Goal: Navigation & Orientation: Find specific page/section

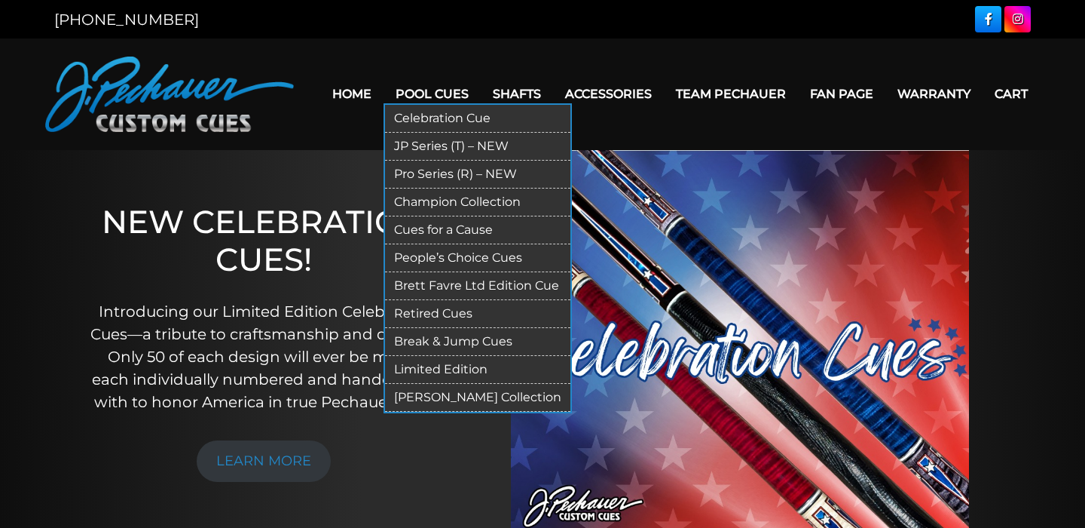
click at [414, 308] on link "Retired Cues" at bounding box center [477, 314] width 185 height 28
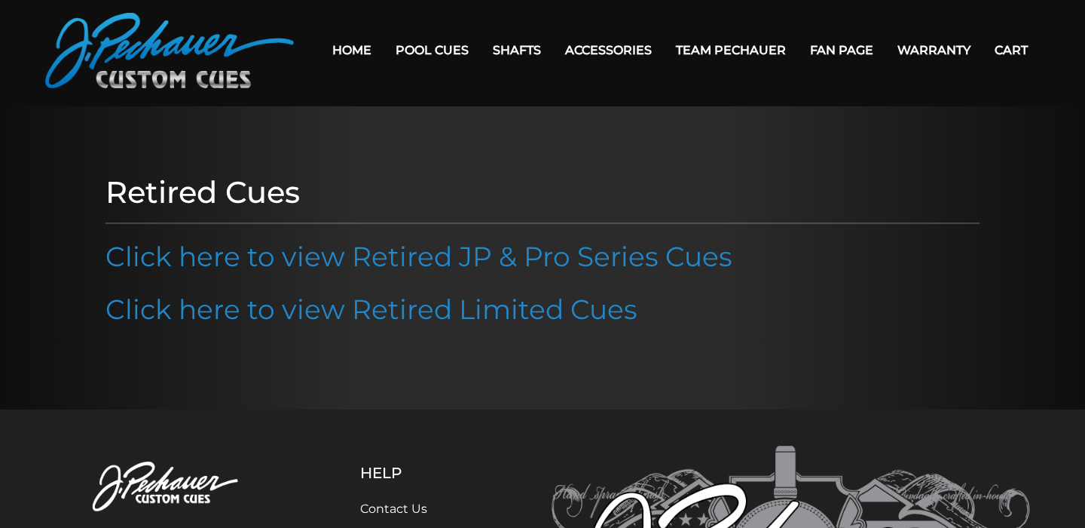
scroll to position [43, 0]
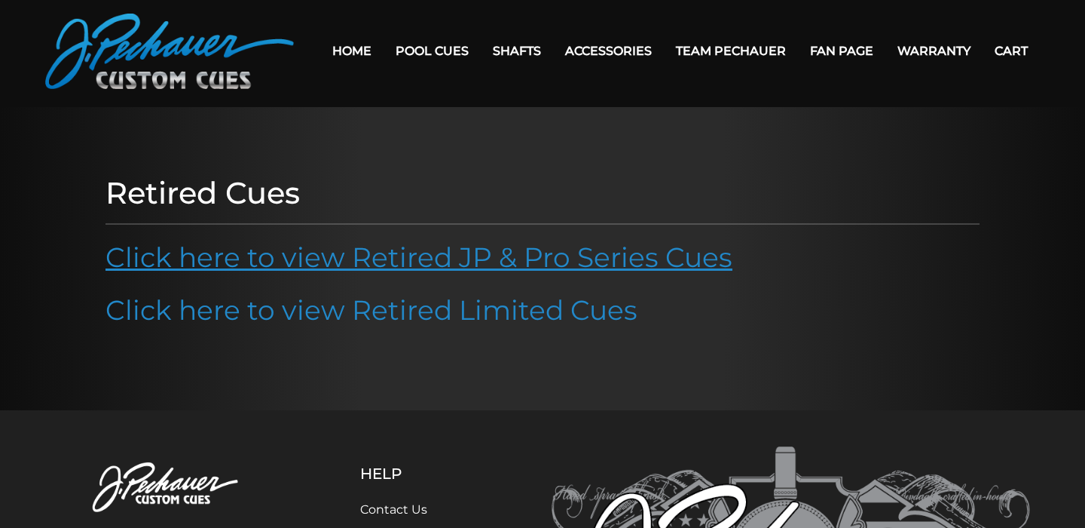
click at [436, 252] on link "Click here to view Retired JP & Pro Series Cues" at bounding box center [419, 256] width 627 height 33
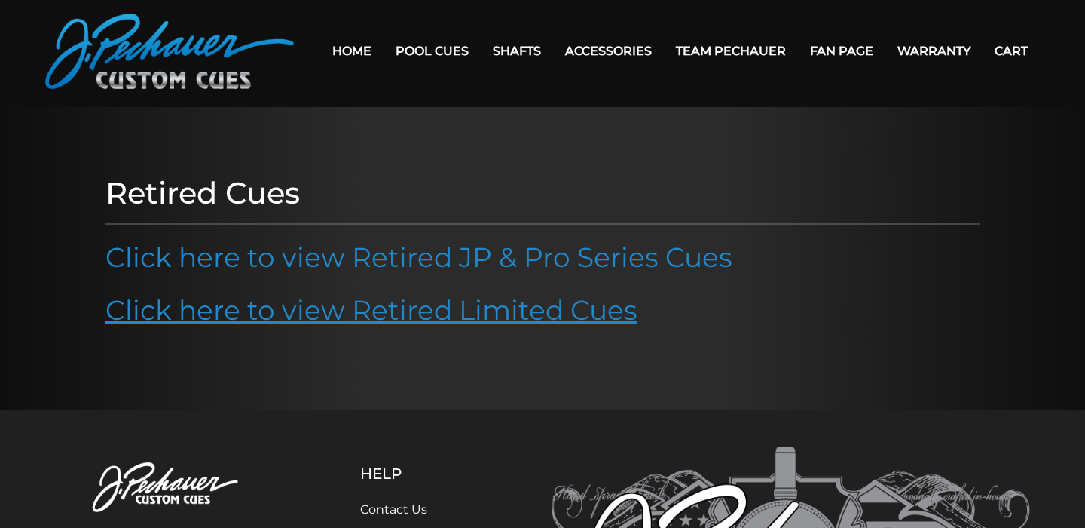
click at [523, 304] on link "Click here to view Retired Limited Cues" at bounding box center [372, 309] width 532 height 33
click at [573, 311] on link "Click here to view Retired Limited Cues" at bounding box center [372, 309] width 532 height 33
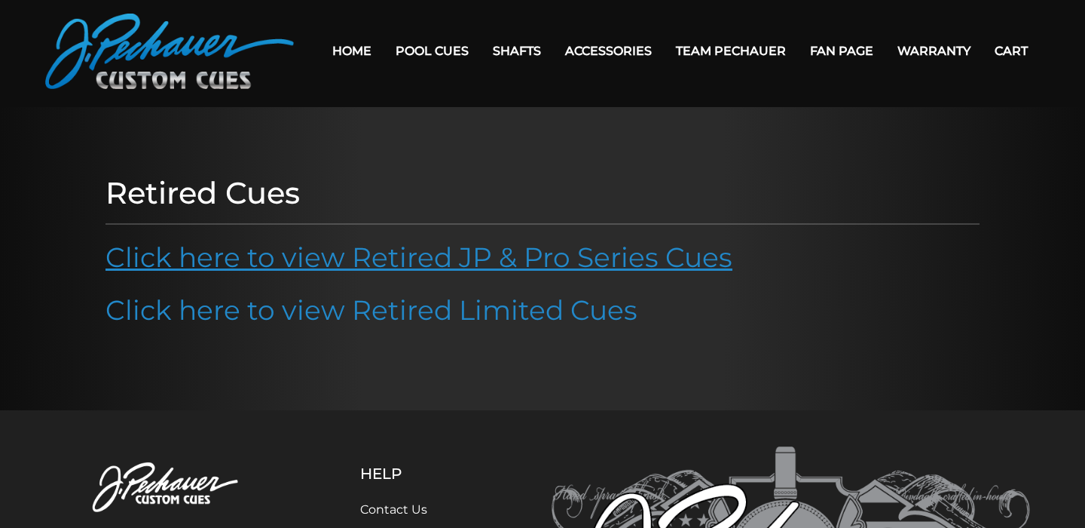
click at [684, 252] on link "Click here to view Retired JP & Pro Series Cues" at bounding box center [419, 256] width 627 height 33
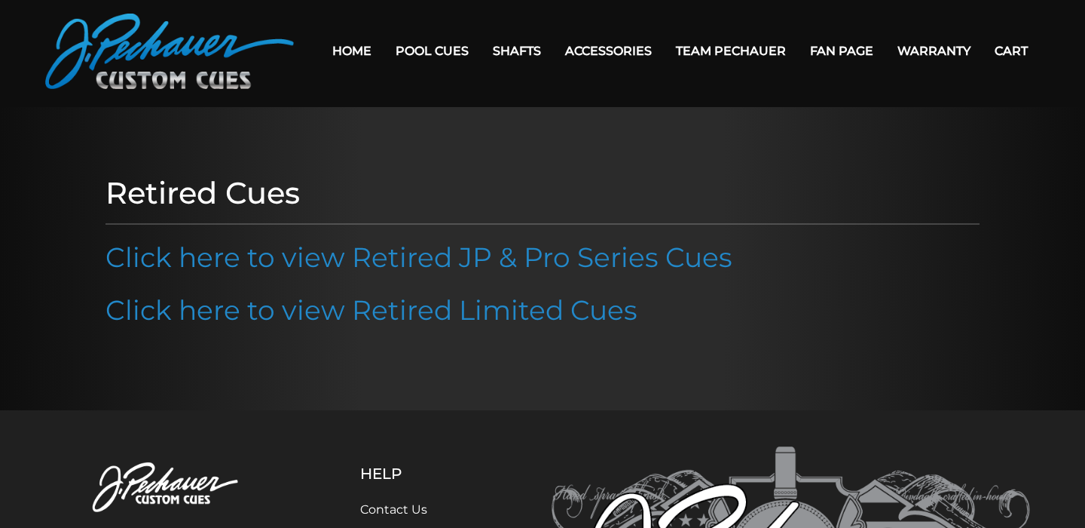
scroll to position [0, 0]
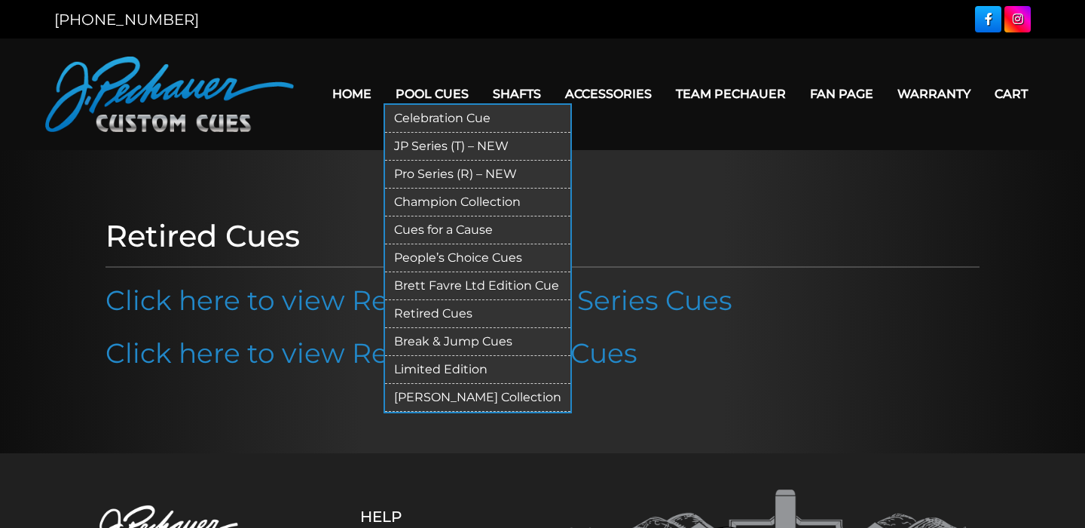
click at [501, 203] on link "Champion Collection" at bounding box center [477, 202] width 185 height 28
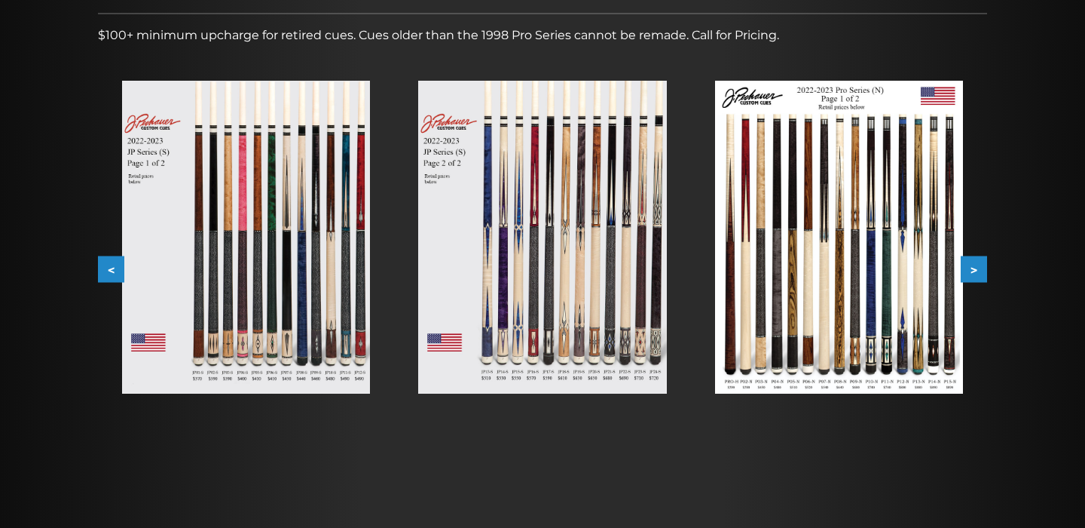
scroll to position [246, 0]
click at [814, 261] on img at bounding box center [839, 236] width 248 height 313
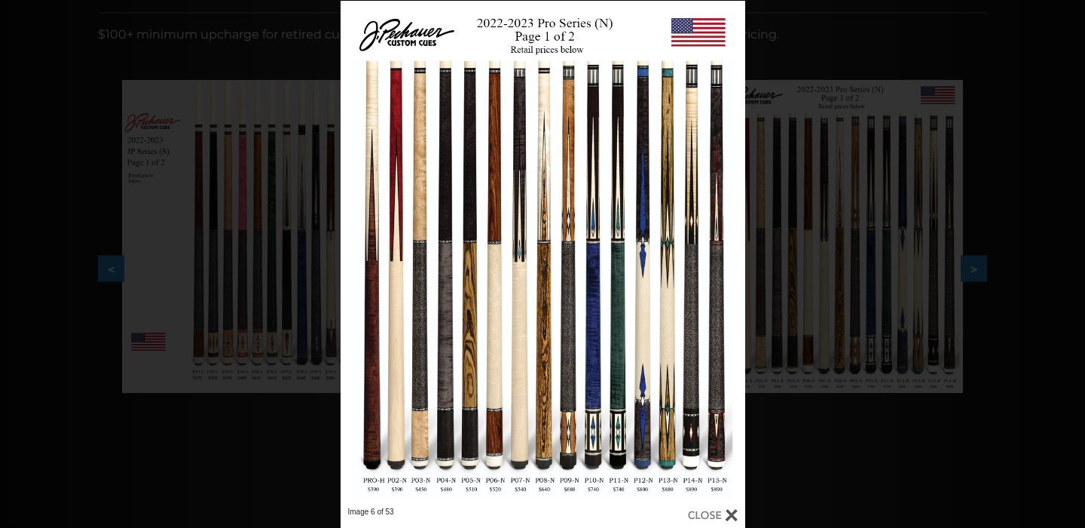
click at [993, 231] on div "Image 6 of 53" at bounding box center [542, 265] width 1085 height 528
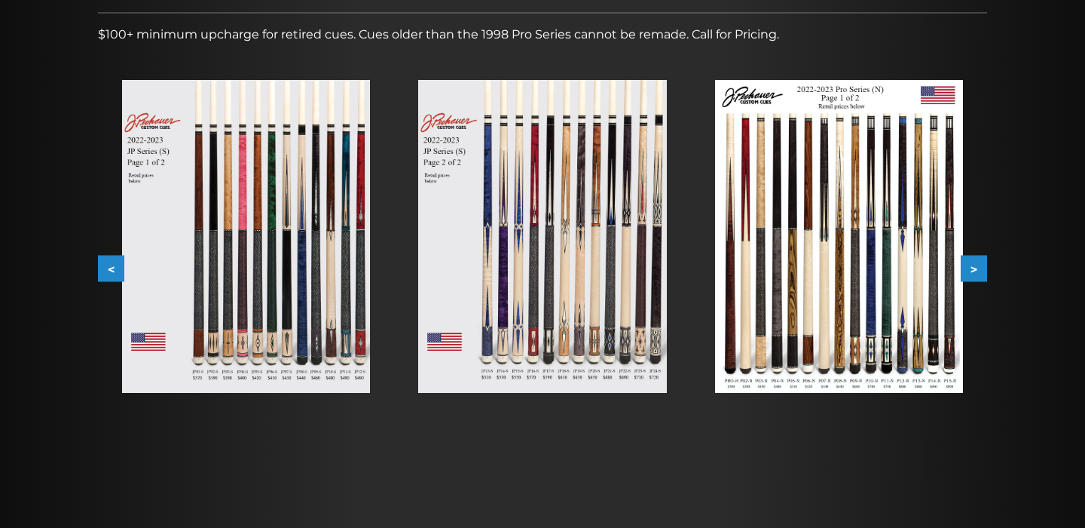
click at [541, 236] on img at bounding box center [542, 236] width 248 height 313
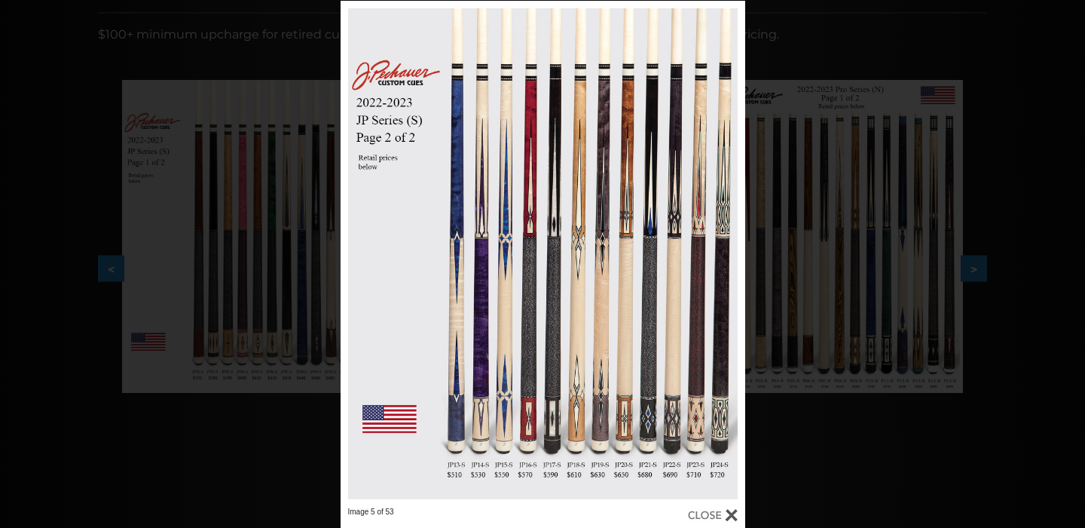
click at [1056, 149] on div "Image 5 of 53" at bounding box center [542, 265] width 1085 height 528
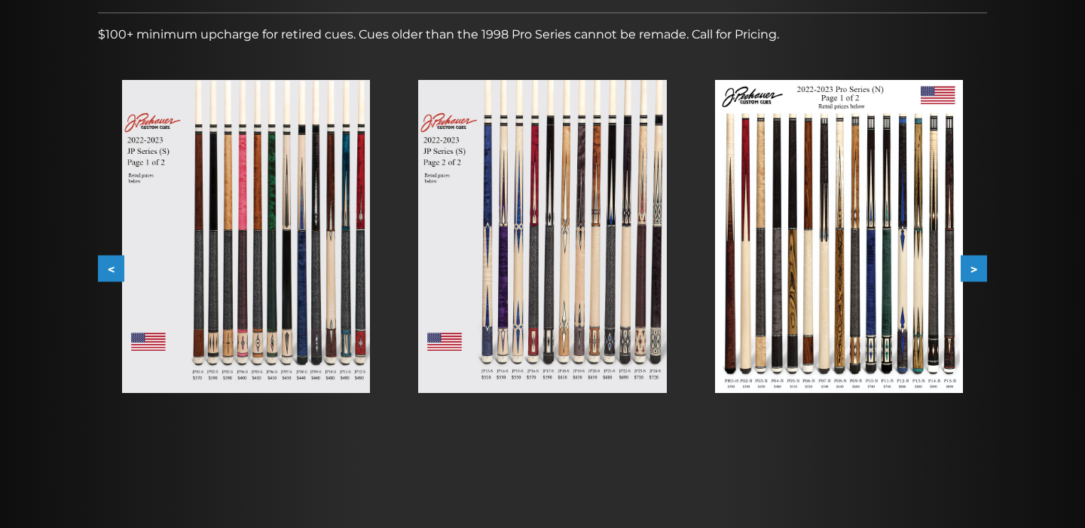
click at [283, 199] on img at bounding box center [246, 236] width 248 height 313
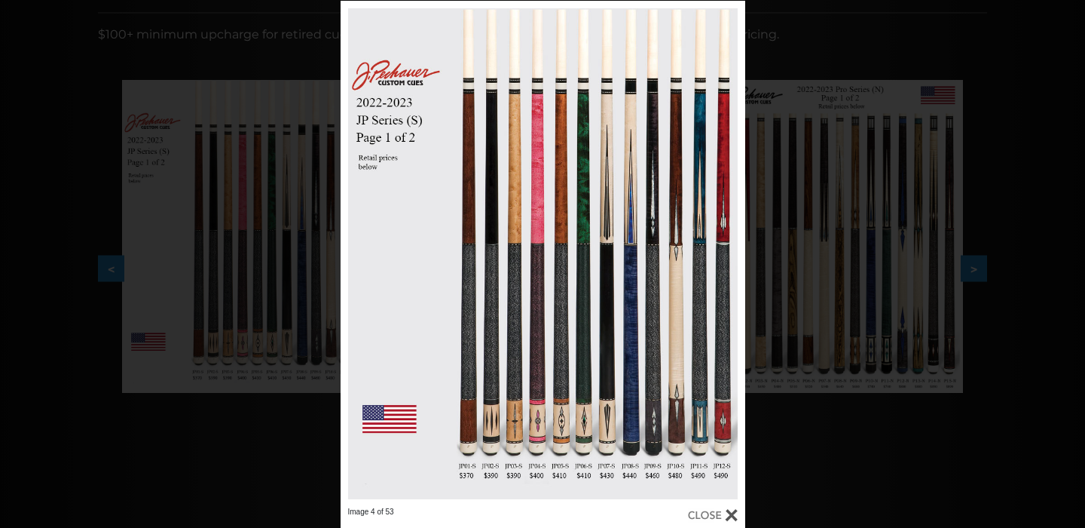
click at [1011, 124] on div "Image 4 of 53" at bounding box center [542, 265] width 1085 height 528
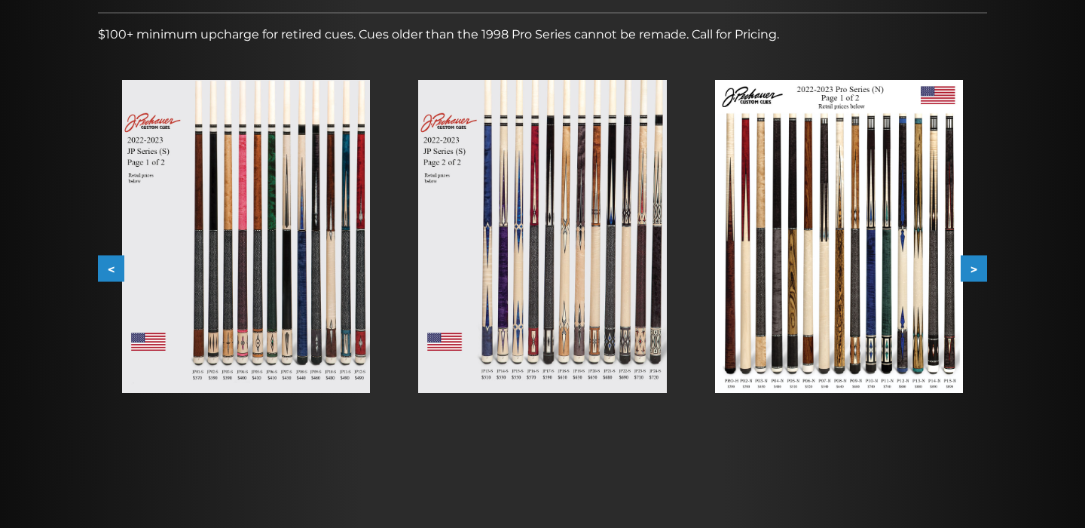
click at [875, 216] on img at bounding box center [839, 236] width 248 height 313
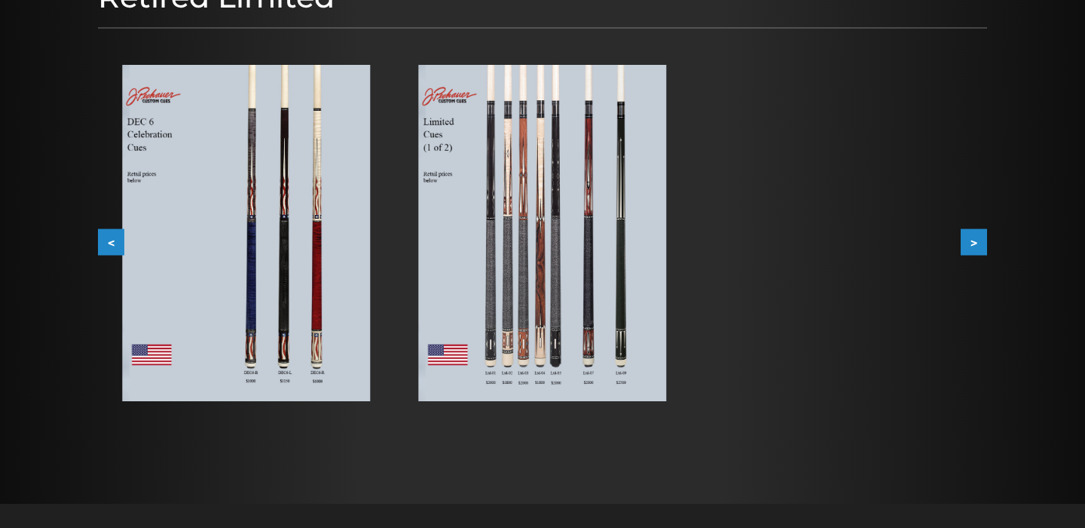
scroll to position [231, 0]
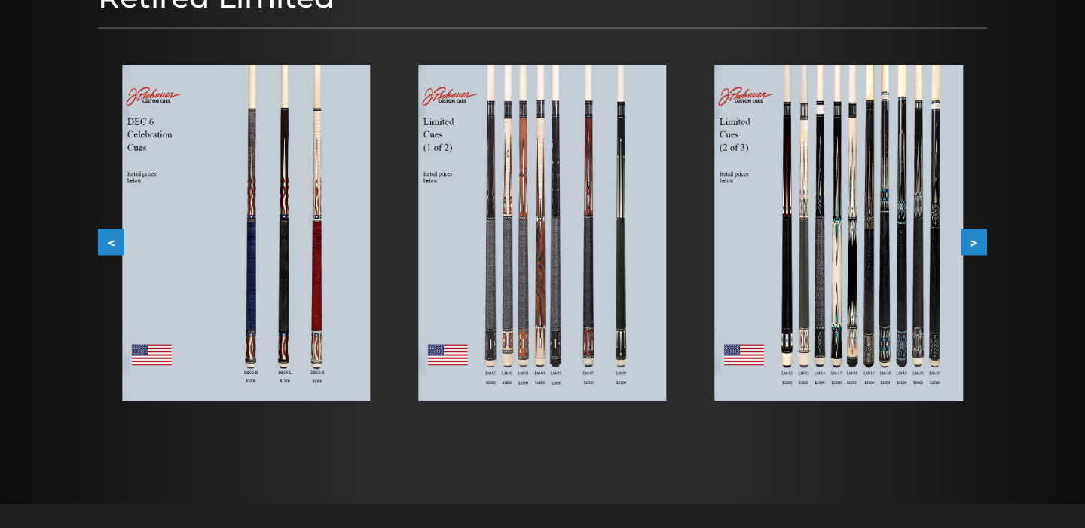
click at [112, 240] on button "<" at bounding box center [111, 241] width 26 height 26
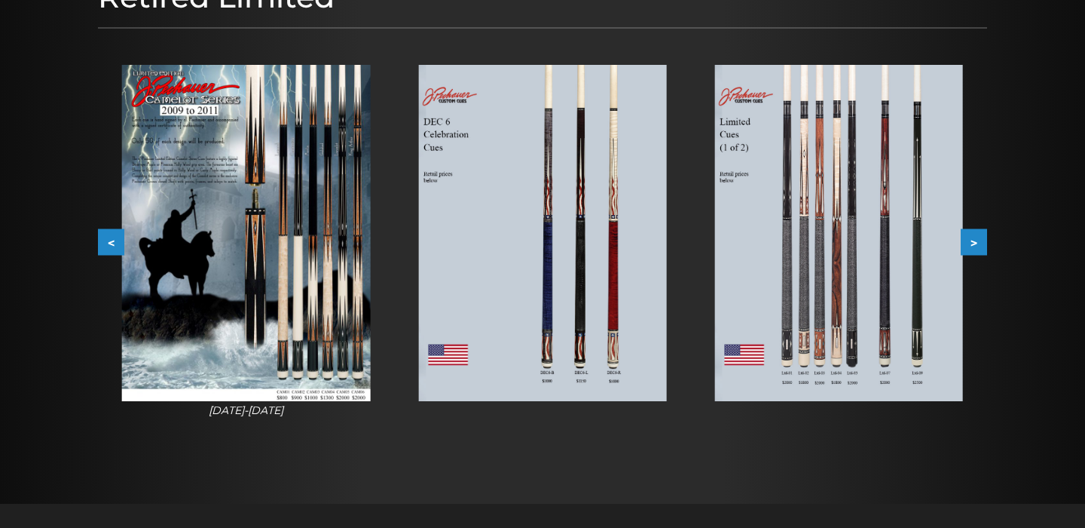
click at [112, 240] on button "<" at bounding box center [111, 241] width 26 height 26
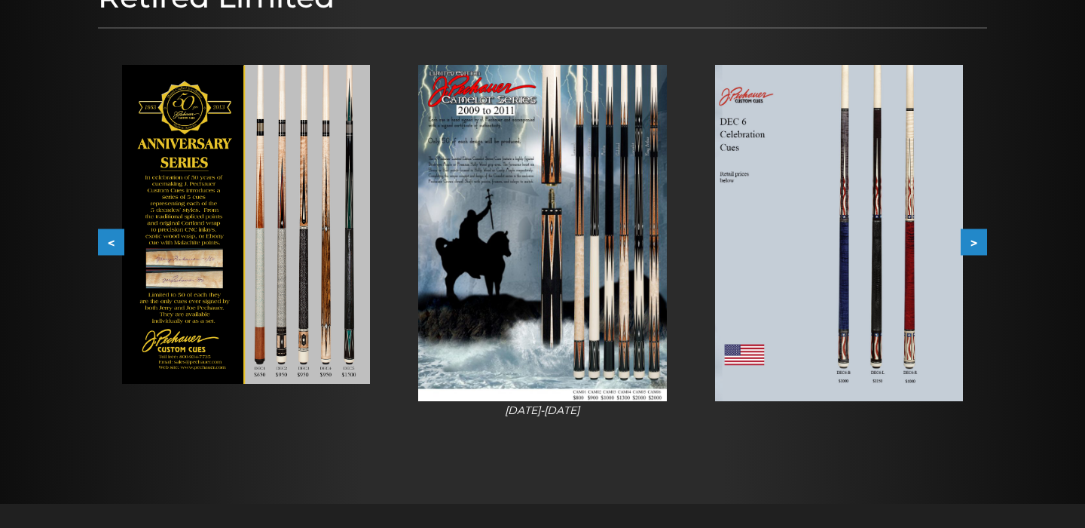
click at [118, 241] on button "<" at bounding box center [111, 241] width 26 height 26
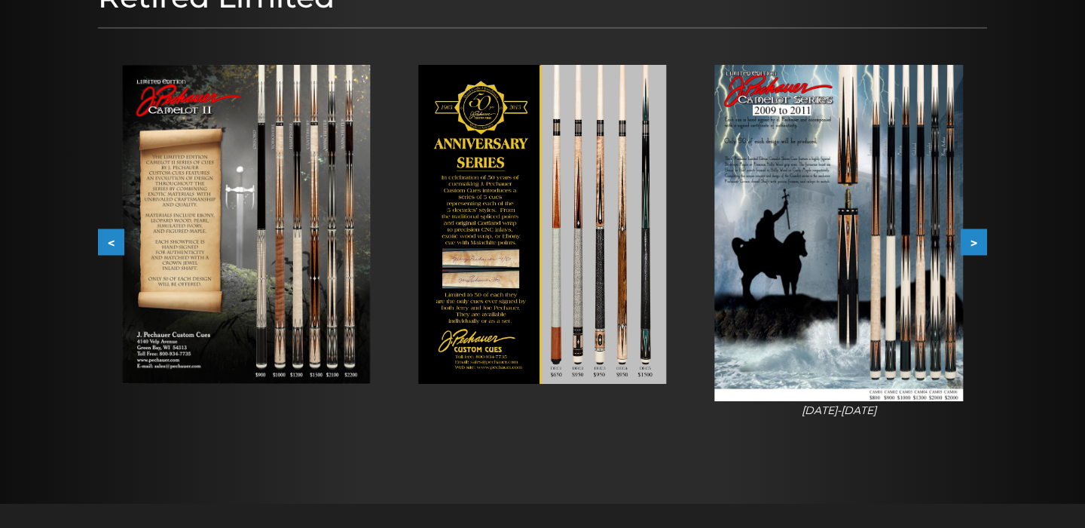
click at [109, 240] on button "<" at bounding box center [111, 241] width 26 height 26
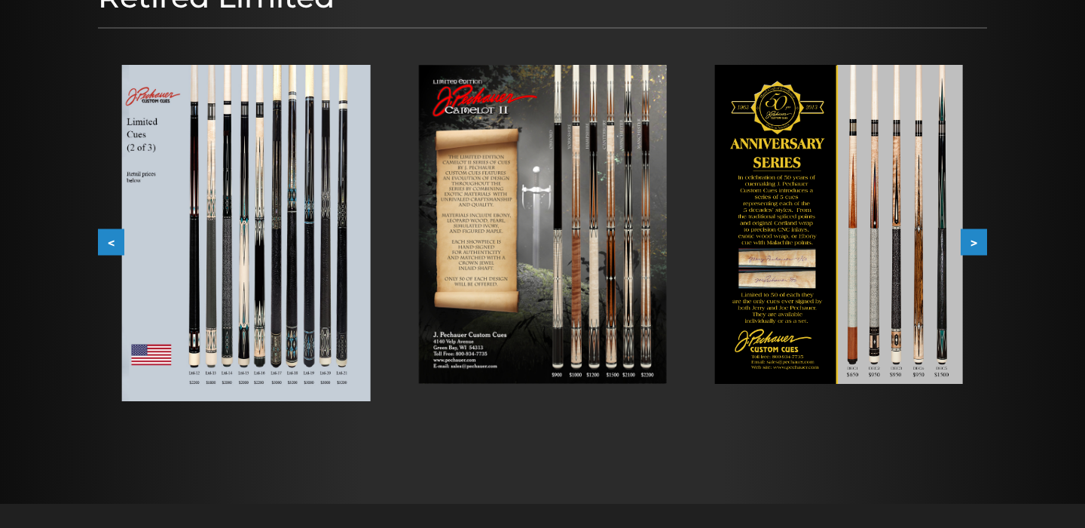
click at [109, 240] on button "<" at bounding box center [111, 241] width 26 height 26
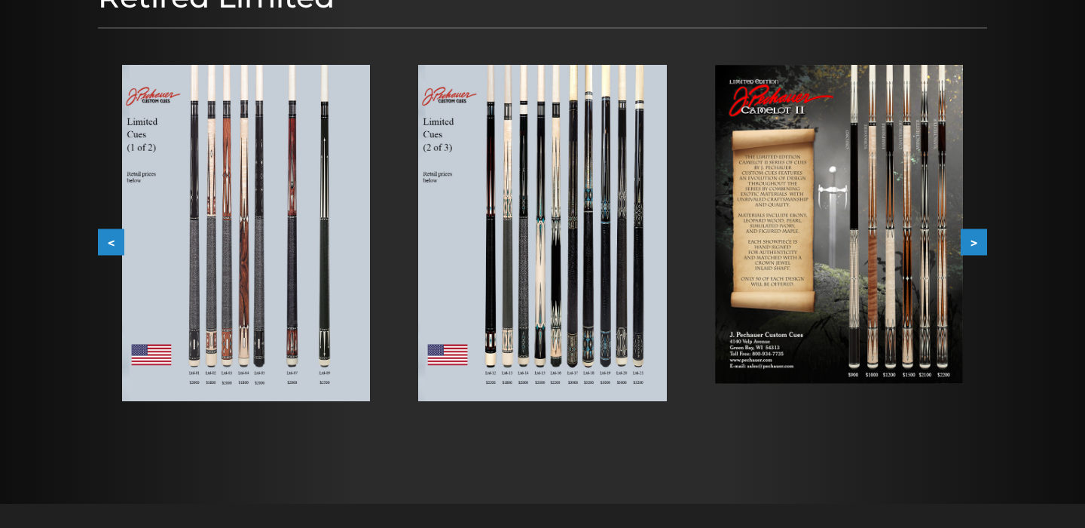
click at [109, 240] on button "<" at bounding box center [111, 241] width 26 height 26
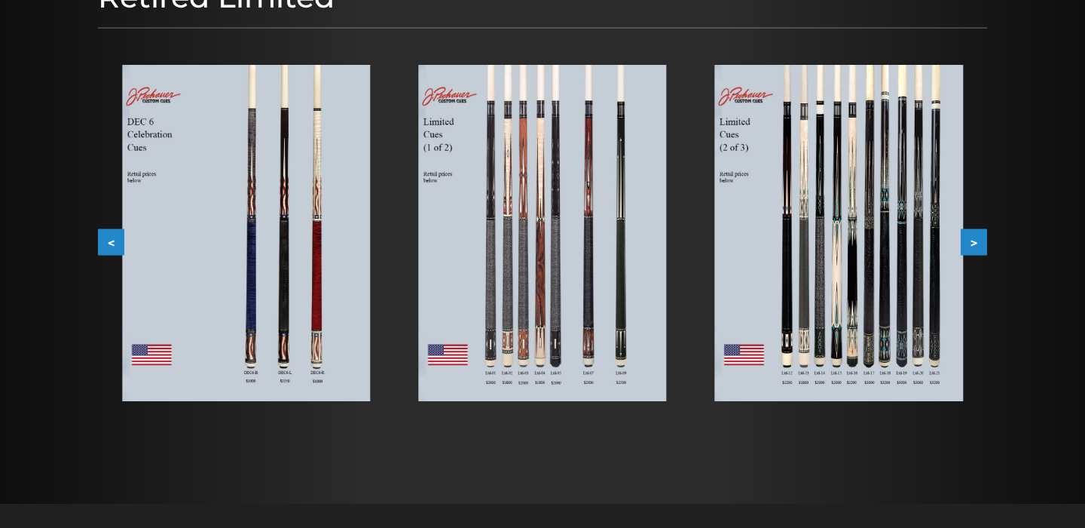
click at [109, 240] on button "<" at bounding box center [111, 241] width 26 height 26
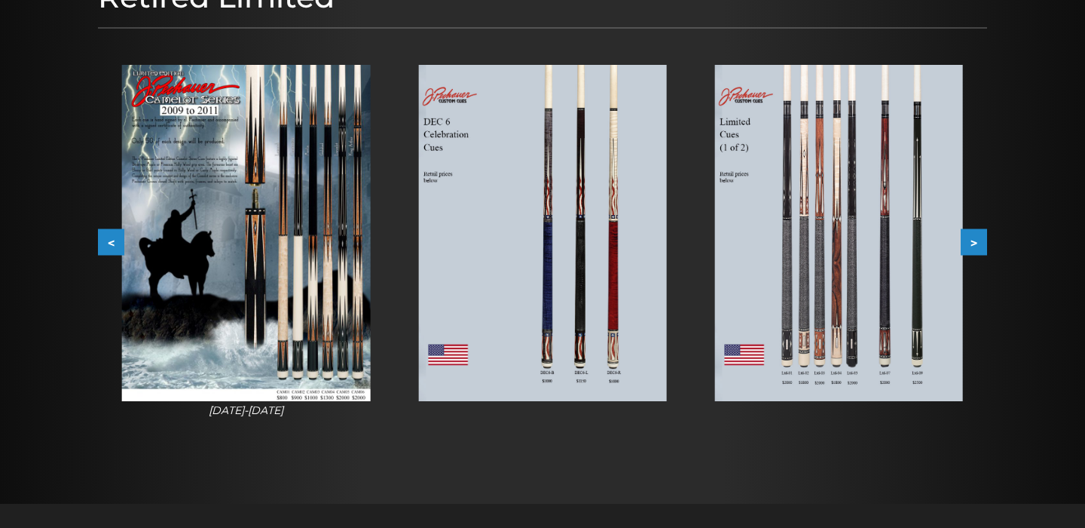
click at [109, 240] on button "<" at bounding box center [111, 241] width 26 height 26
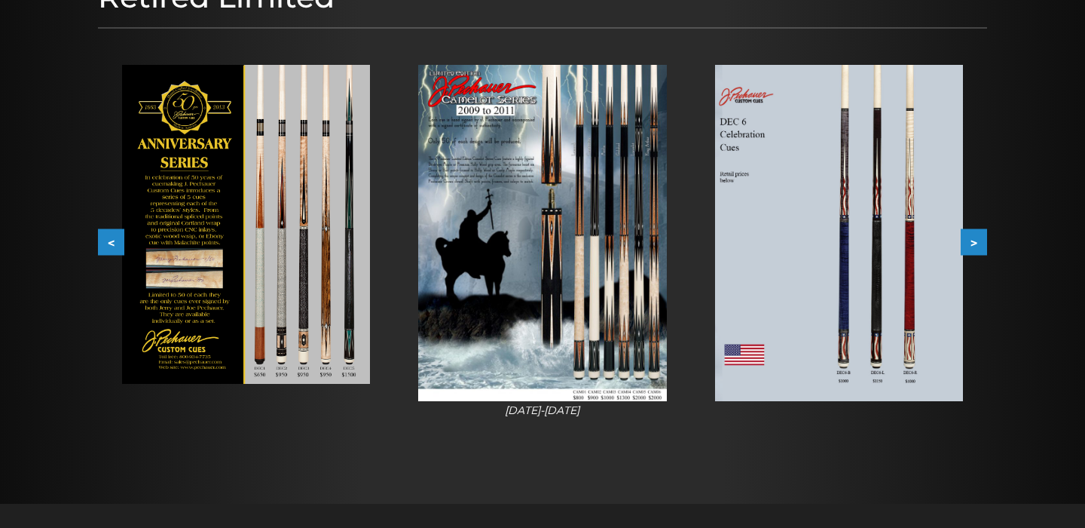
click at [109, 240] on button "<" at bounding box center [111, 241] width 26 height 26
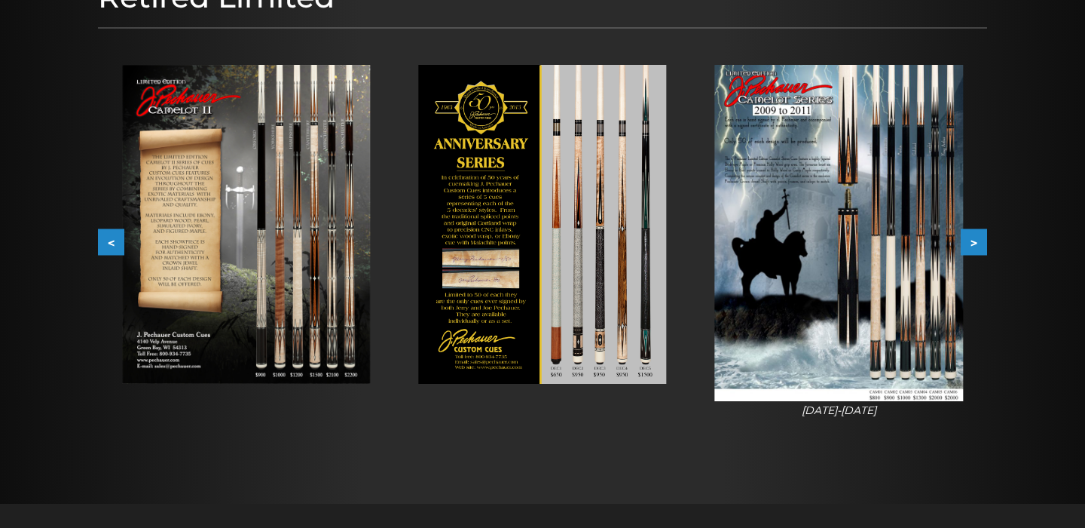
click at [109, 240] on button "<" at bounding box center [111, 241] width 26 height 26
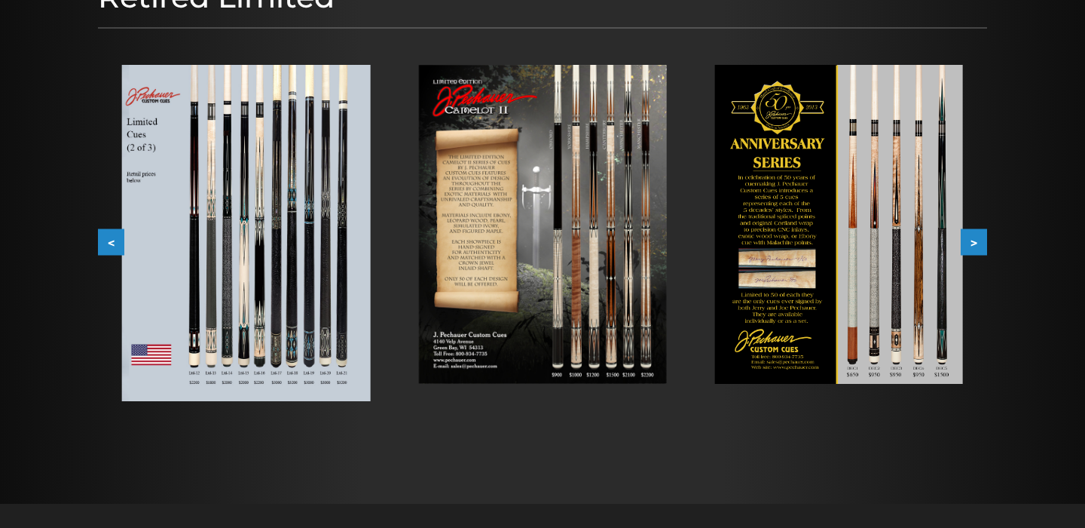
click at [109, 240] on button "<" at bounding box center [111, 241] width 26 height 26
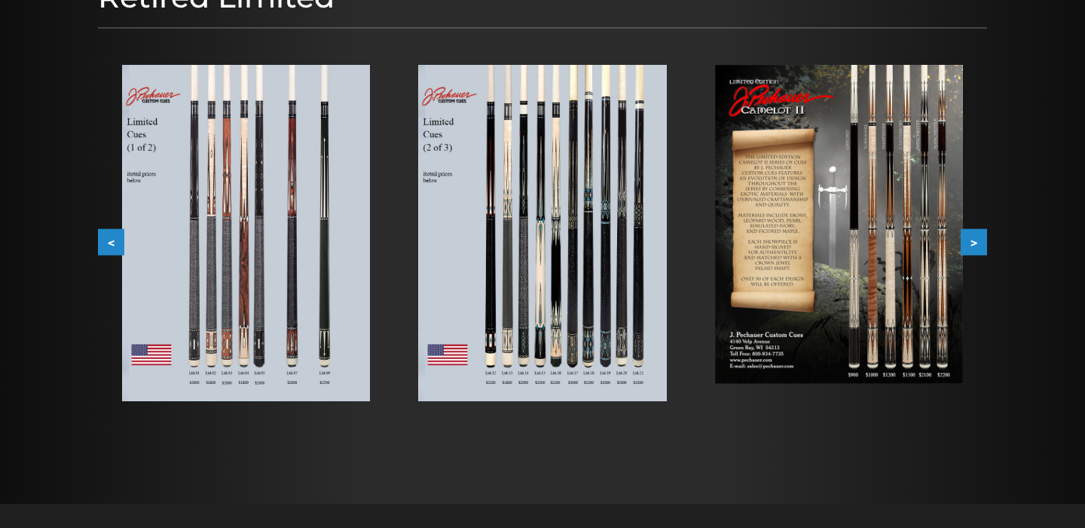
click at [109, 240] on button "<" at bounding box center [111, 241] width 26 height 26
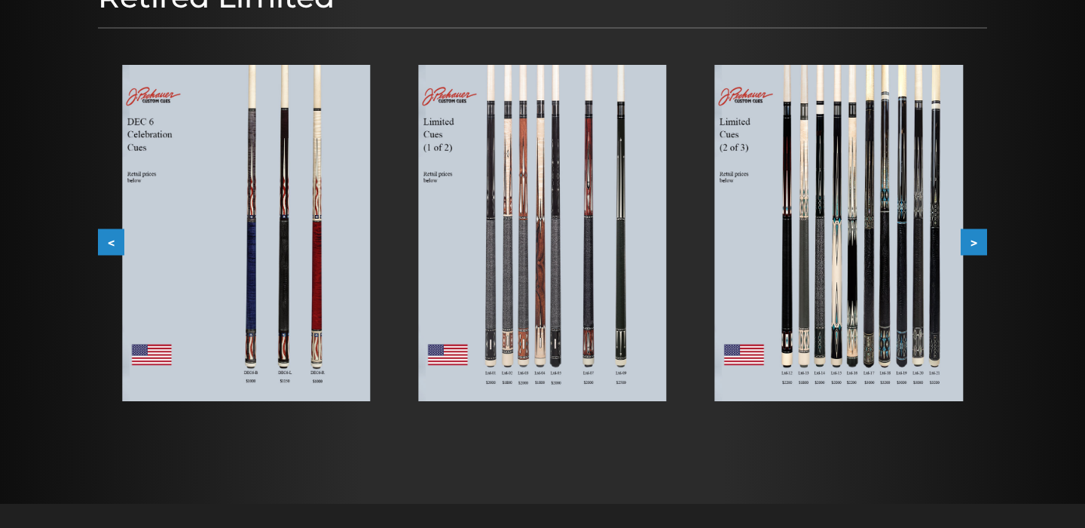
click at [109, 240] on button "<" at bounding box center [111, 241] width 26 height 26
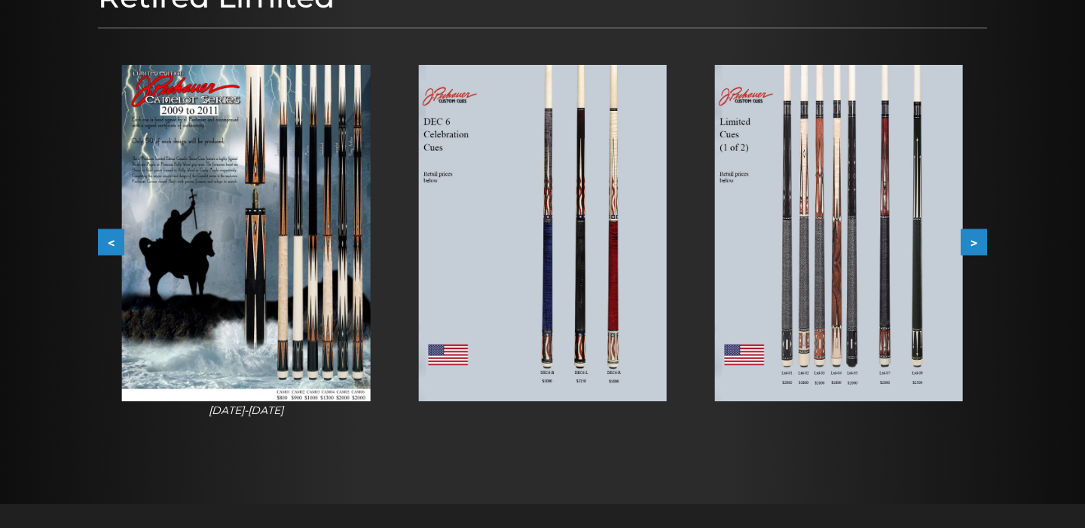
click at [109, 240] on button "<" at bounding box center [111, 241] width 26 height 26
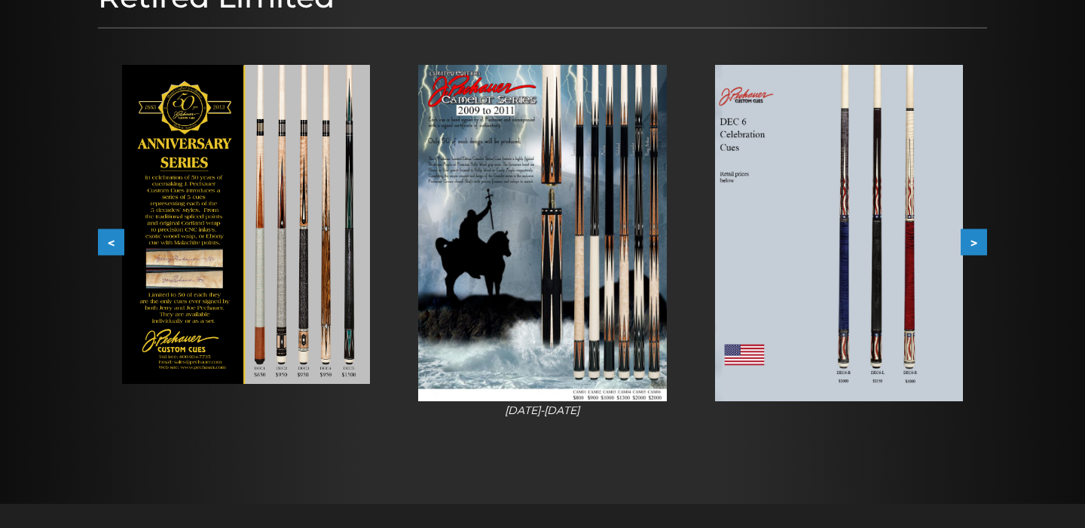
click at [109, 240] on button "<" at bounding box center [111, 241] width 26 height 26
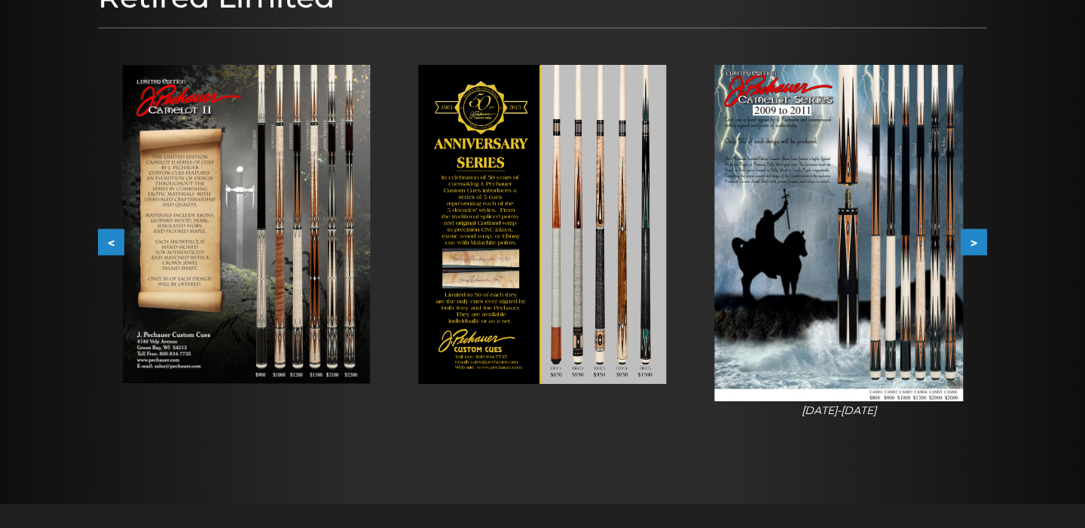
click at [109, 240] on button "<" at bounding box center [111, 241] width 26 height 26
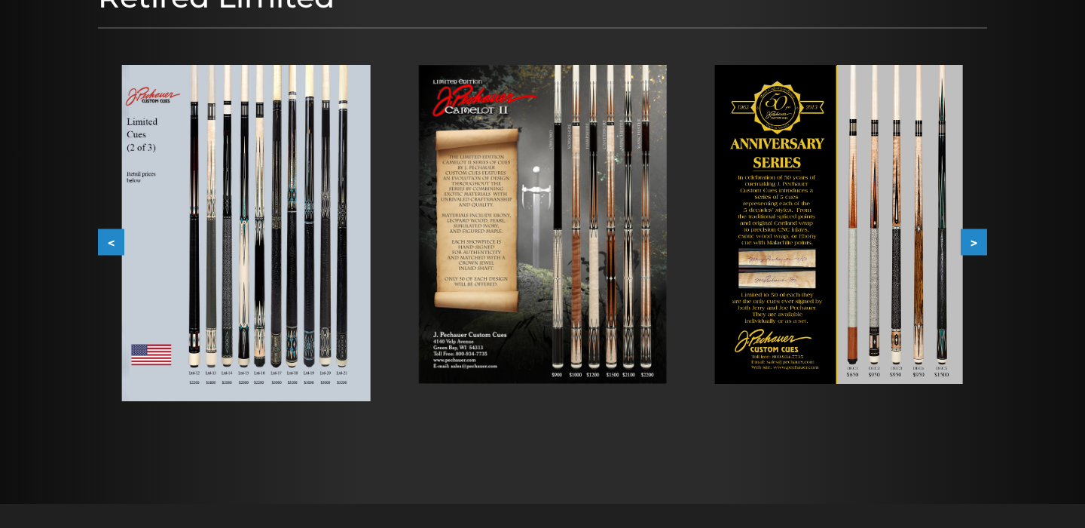
click at [109, 240] on button "<" at bounding box center [111, 241] width 26 height 26
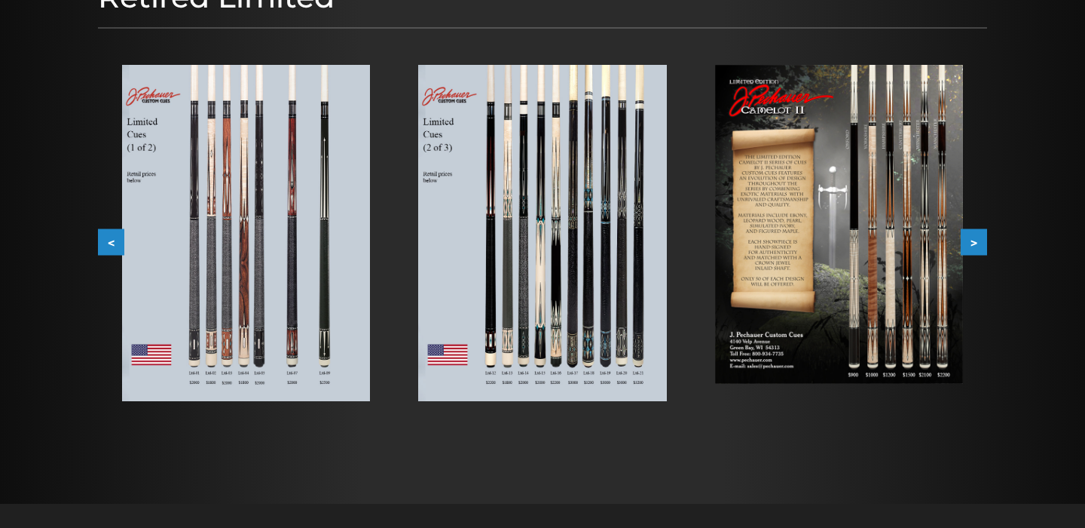
click at [109, 240] on button "<" at bounding box center [111, 241] width 26 height 26
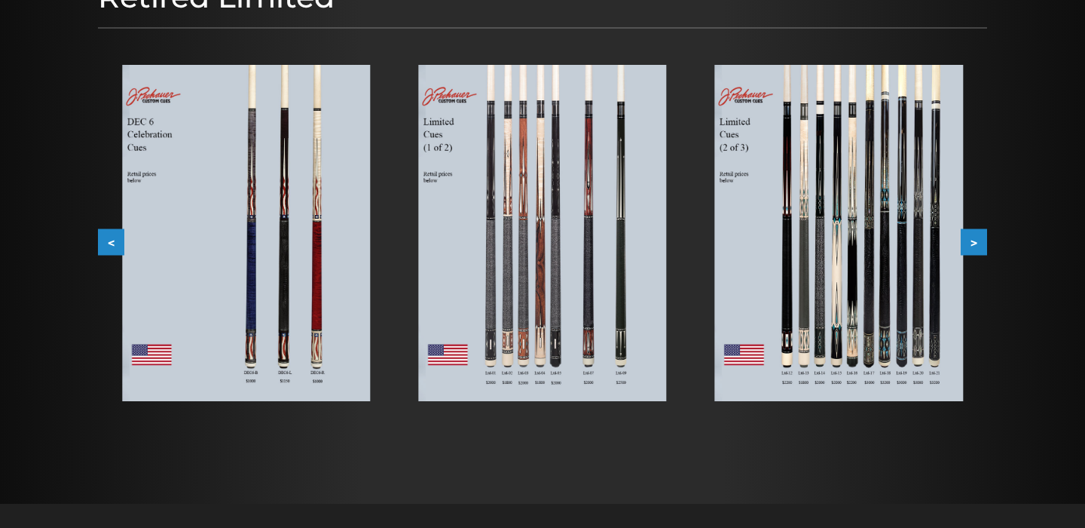
click at [109, 240] on button "<" at bounding box center [111, 241] width 26 height 26
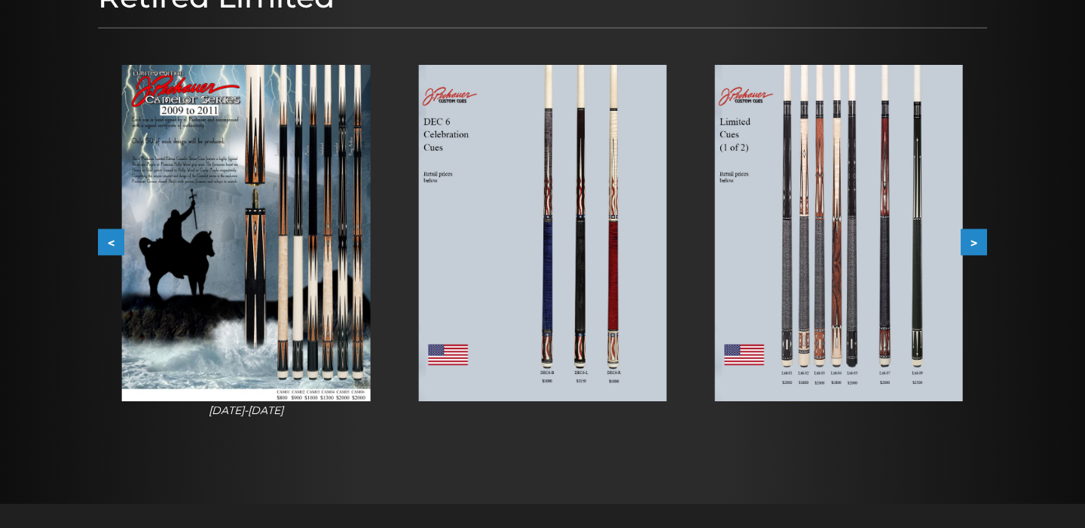
click at [109, 240] on button "<" at bounding box center [111, 241] width 26 height 26
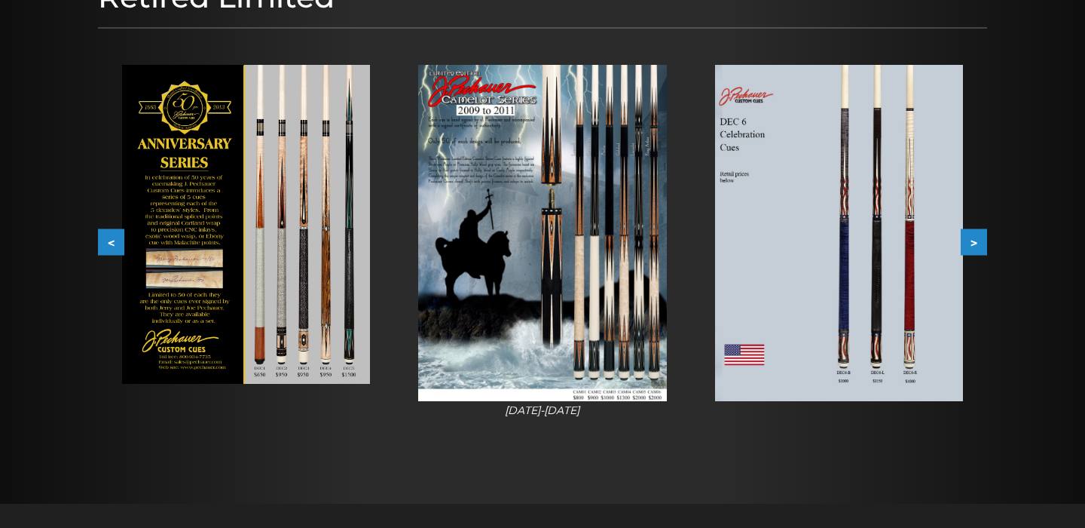
click at [109, 240] on button "<" at bounding box center [111, 241] width 26 height 26
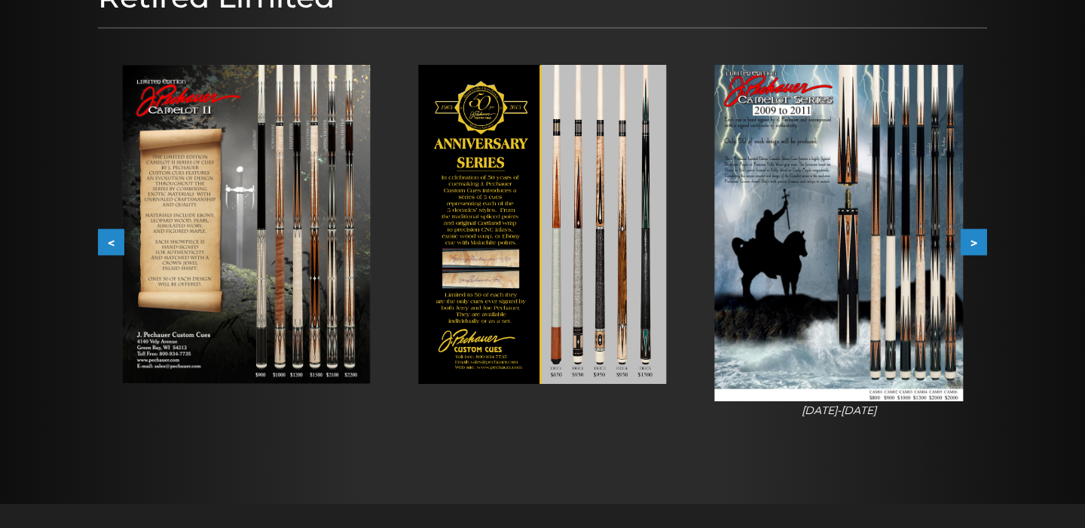
click at [109, 240] on button "<" at bounding box center [111, 241] width 26 height 26
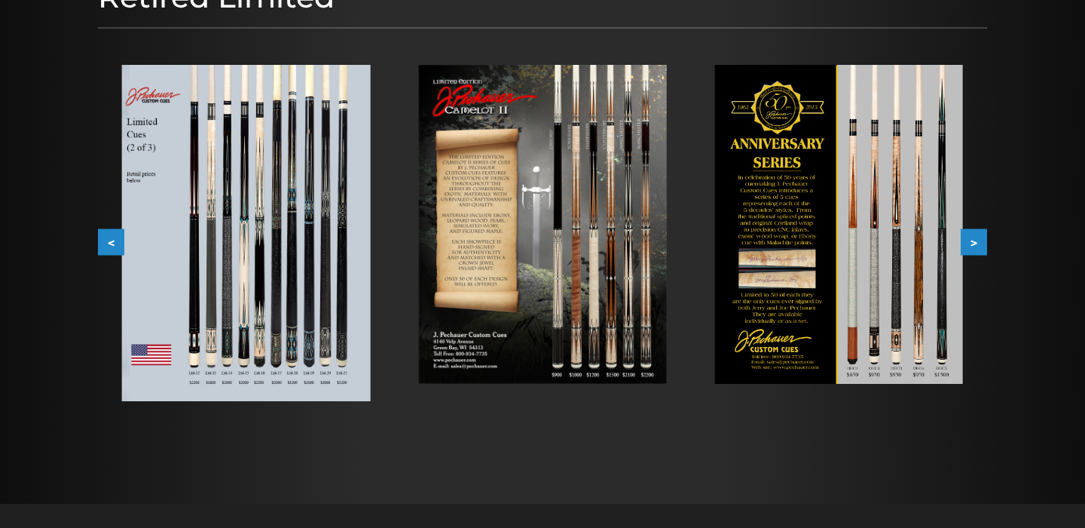
click at [109, 240] on button "<" at bounding box center [111, 241] width 26 height 26
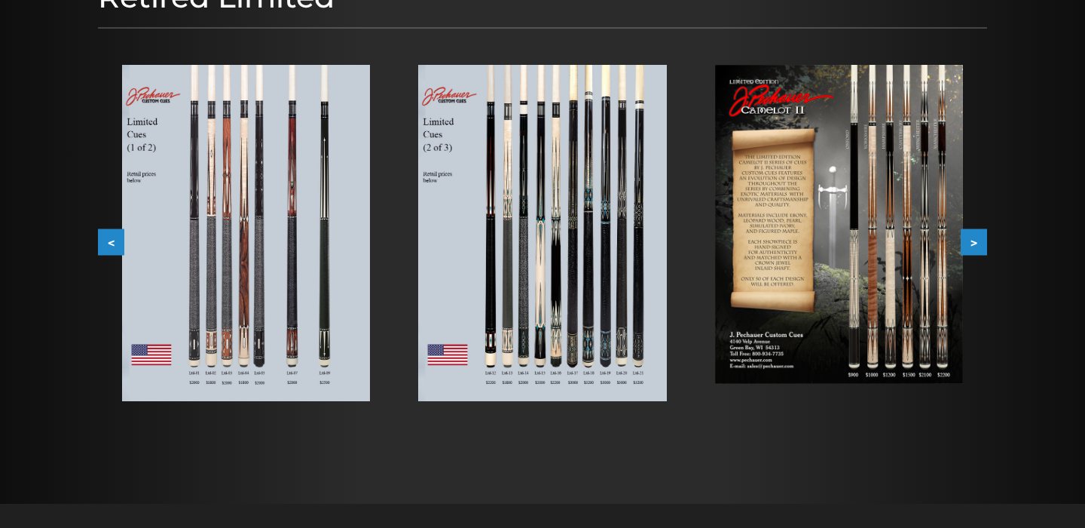
click at [109, 240] on button "<" at bounding box center [111, 241] width 26 height 26
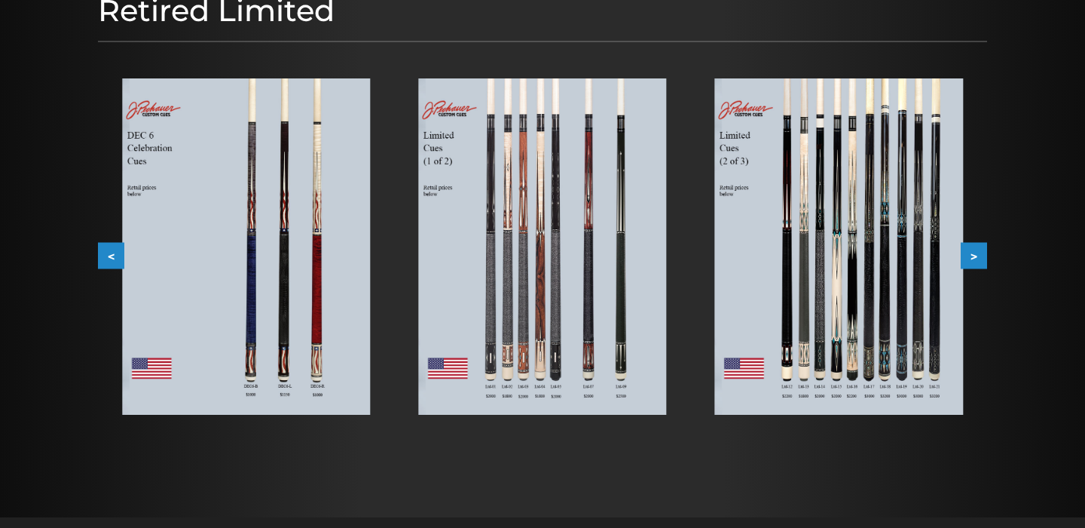
scroll to position [228, 0]
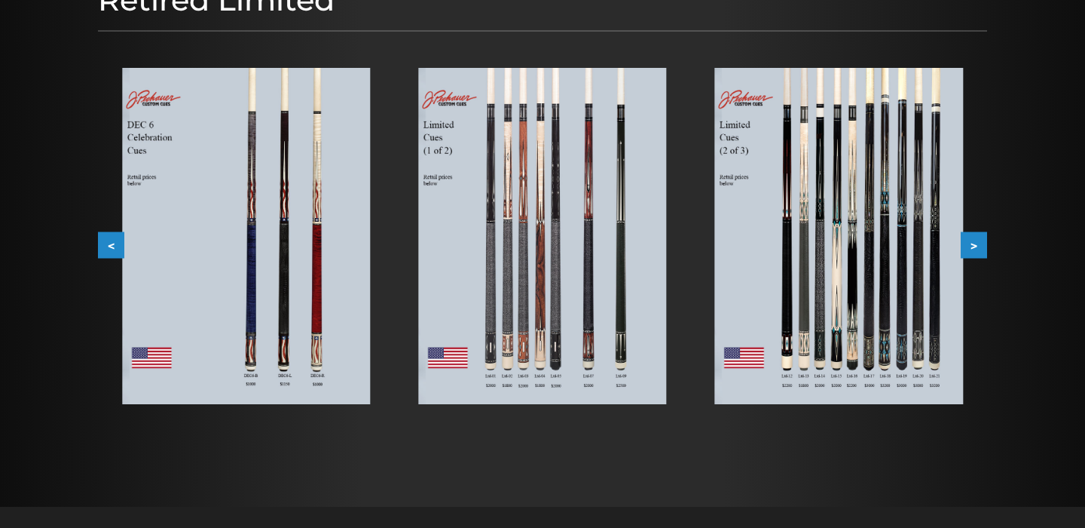
click at [979, 242] on button ">" at bounding box center [974, 244] width 26 height 26
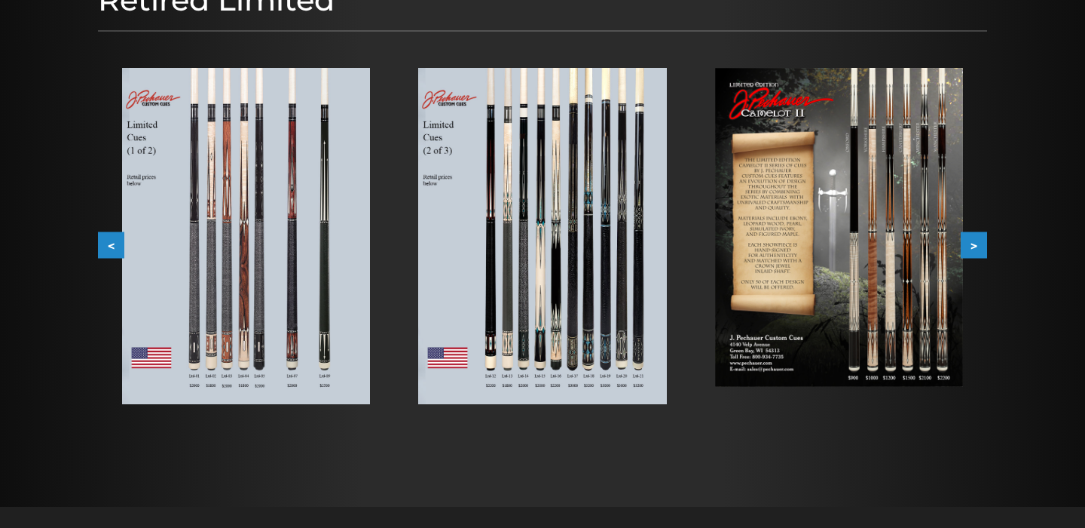
click at [978, 242] on button ">" at bounding box center [974, 244] width 26 height 26
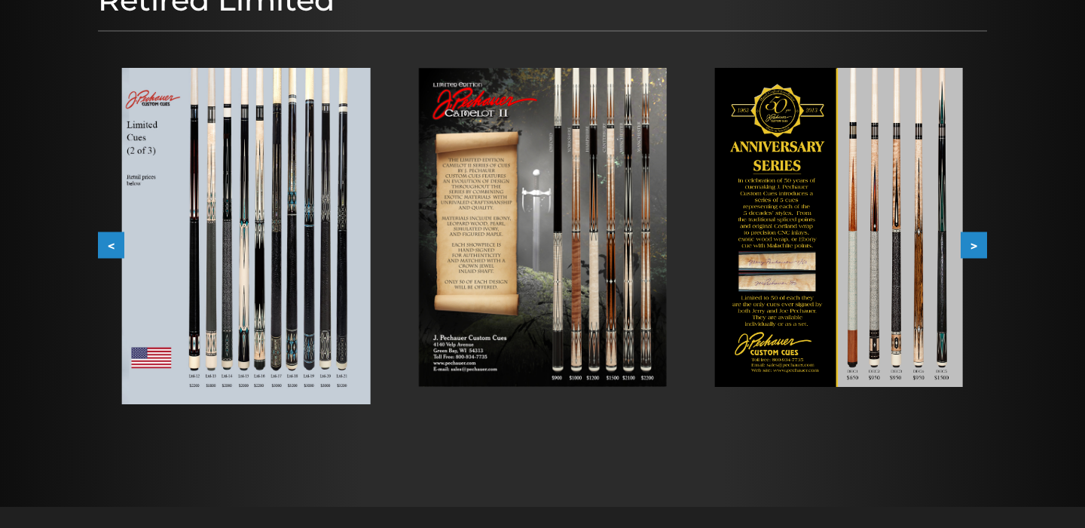
click at [978, 242] on button ">" at bounding box center [974, 244] width 26 height 26
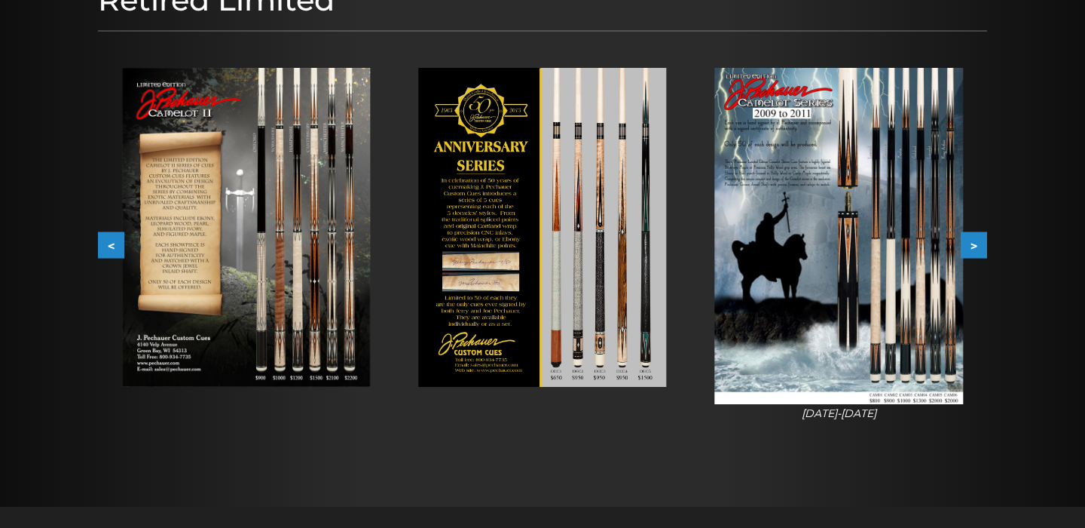
click at [978, 242] on button ">" at bounding box center [974, 244] width 26 height 26
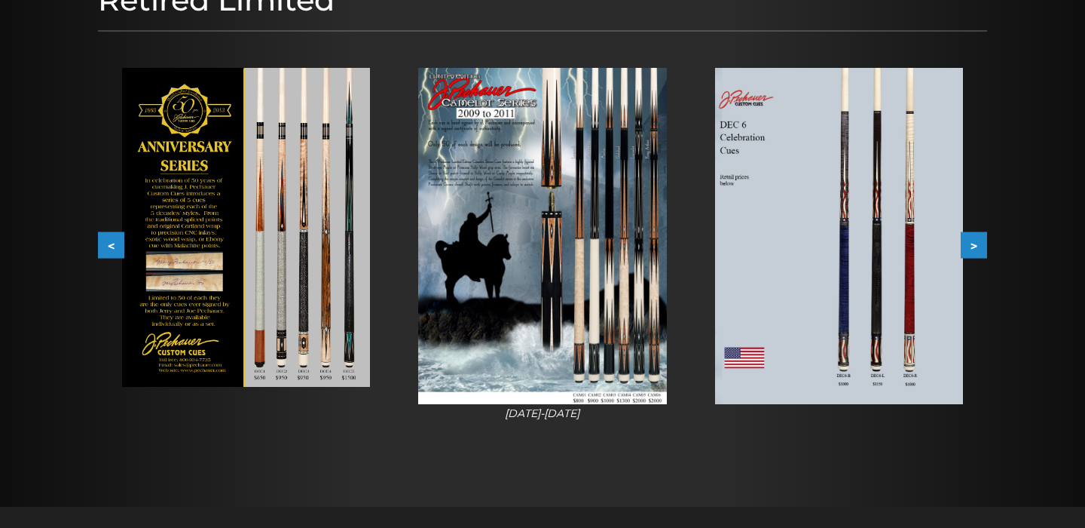
click at [978, 242] on button ">" at bounding box center [974, 244] width 26 height 26
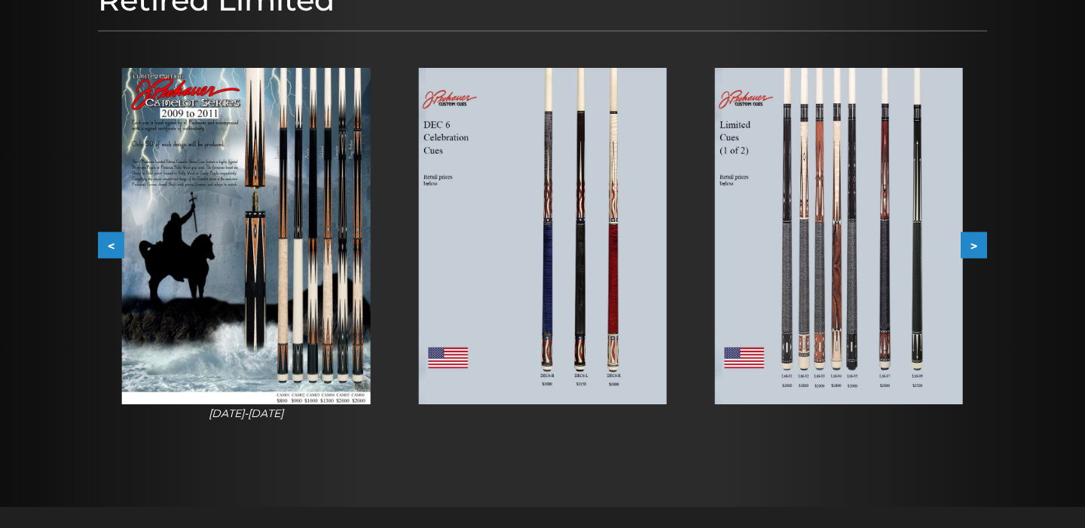
click at [978, 242] on button ">" at bounding box center [974, 244] width 26 height 26
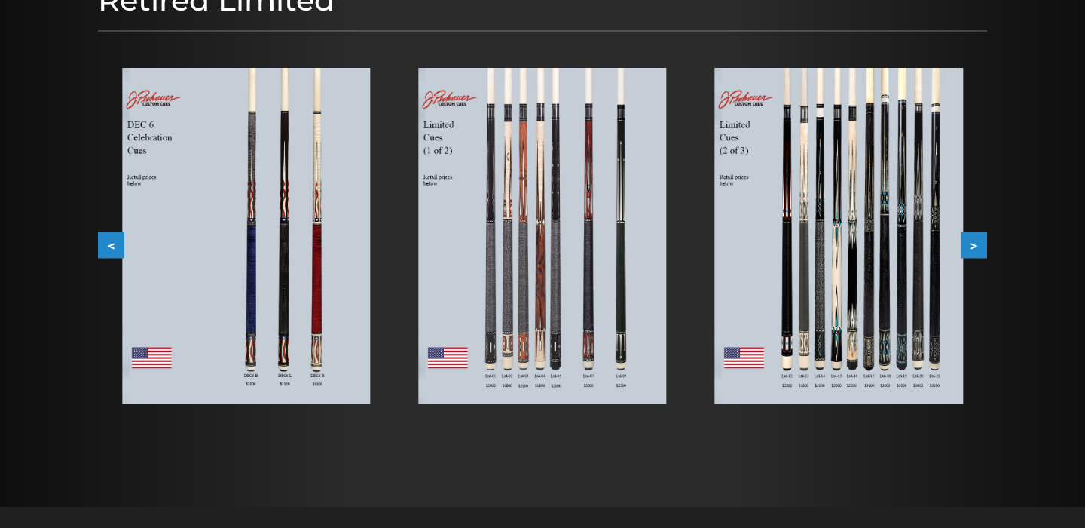
click at [104, 246] on button "<" at bounding box center [111, 244] width 26 height 26
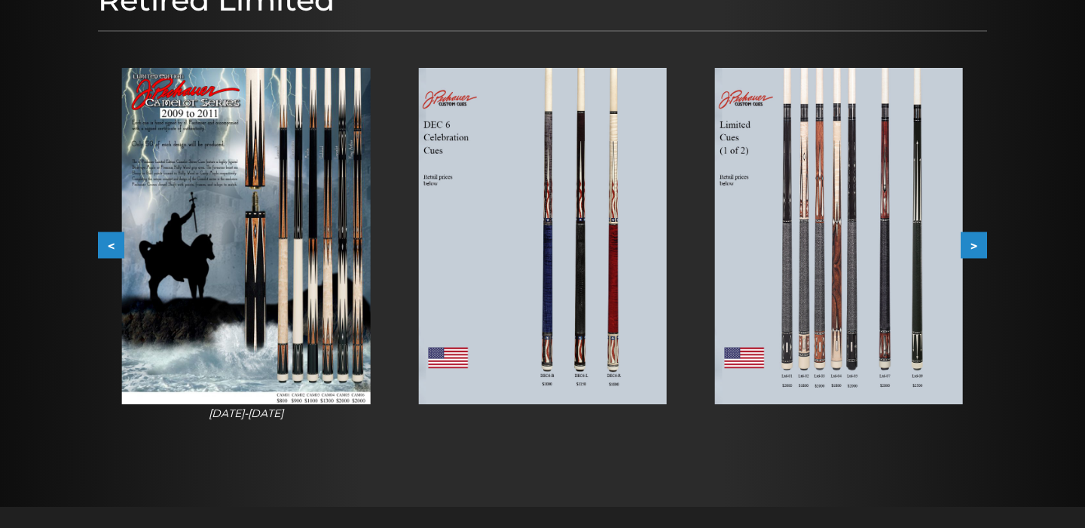
click at [104, 246] on button "<" at bounding box center [111, 244] width 26 height 26
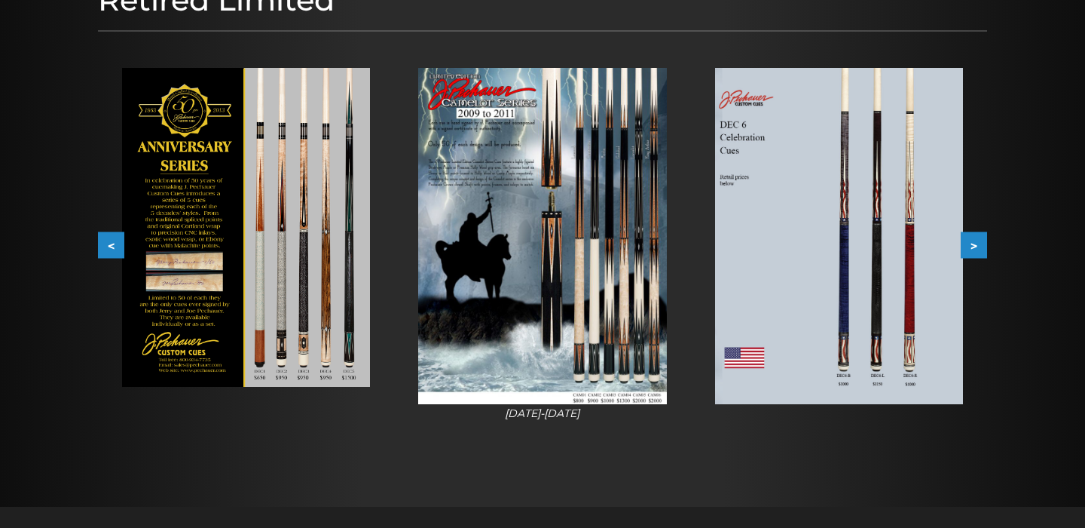
click at [104, 246] on button "<" at bounding box center [111, 244] width 26 height 26
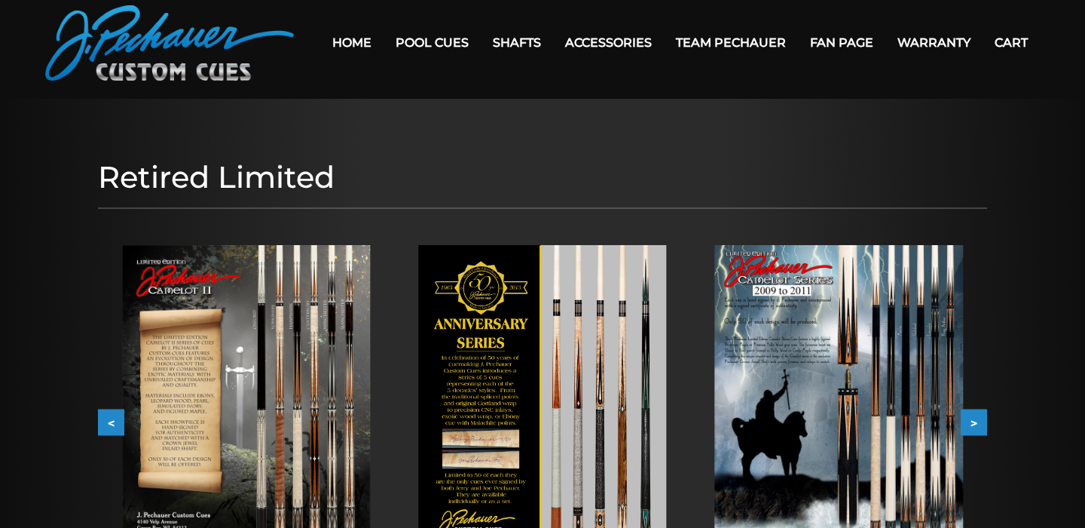
scroll to position [0, 0]
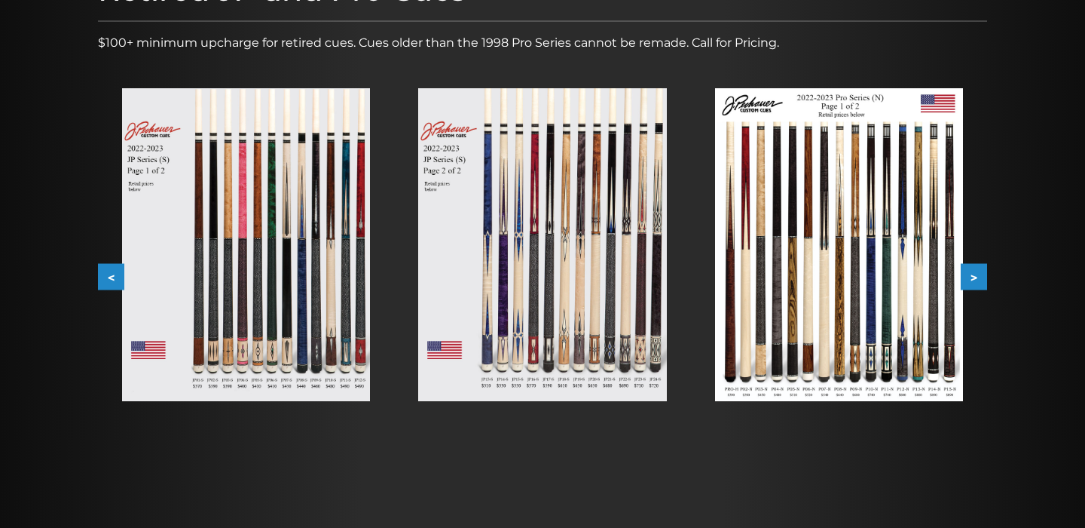
scroll to position [246, 0]
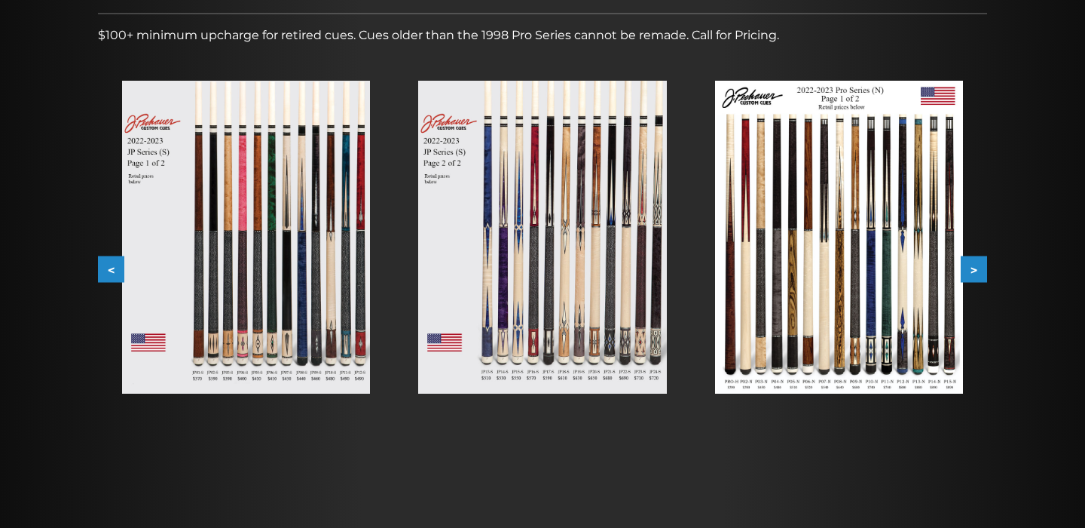
click at [976, 272] on button ">" at bounding box center [974, 269] width 26 height 26
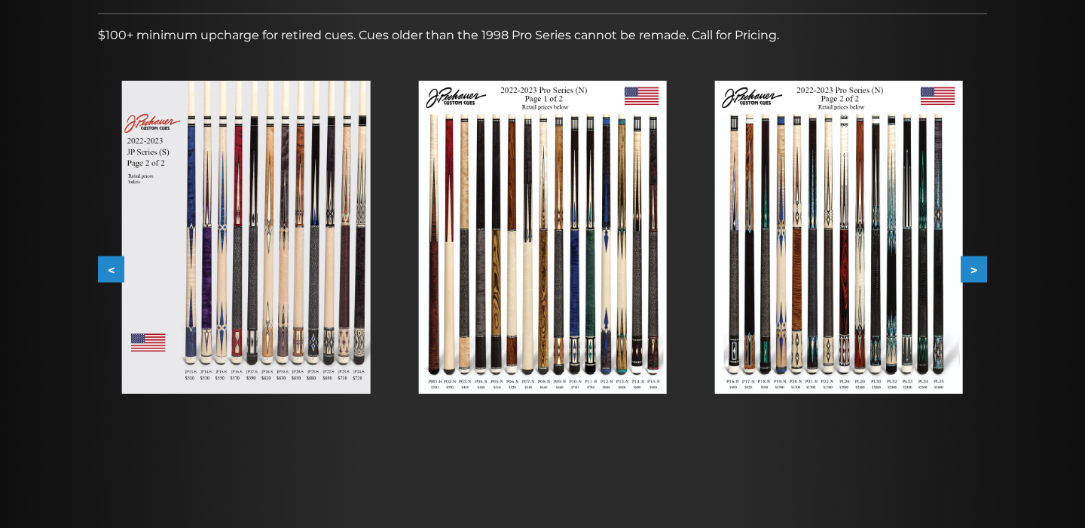
click at [976, 272] on button ">" at bounding box center [974, 269] width 26 height 26
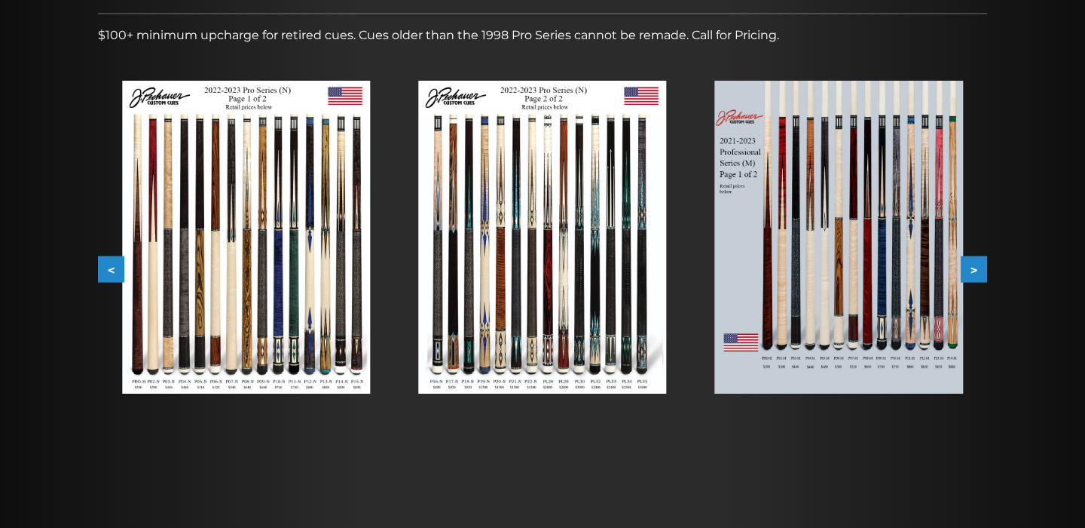
click at [976, 272] on button ">" at bounding box center [974, 269] width 26 height 26
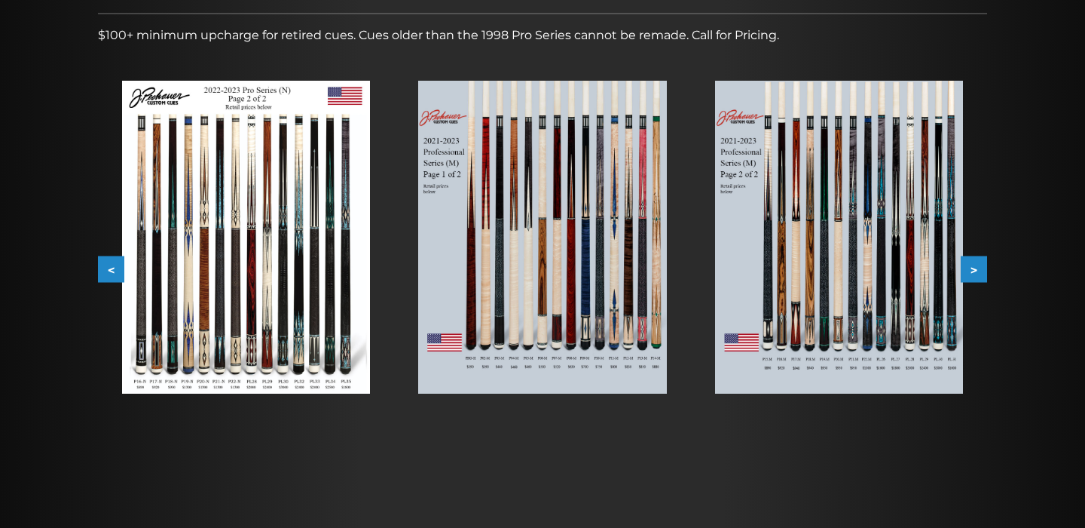
click at [976, 272] on button ">" at bounding box center [974, 269] width 26 height 26
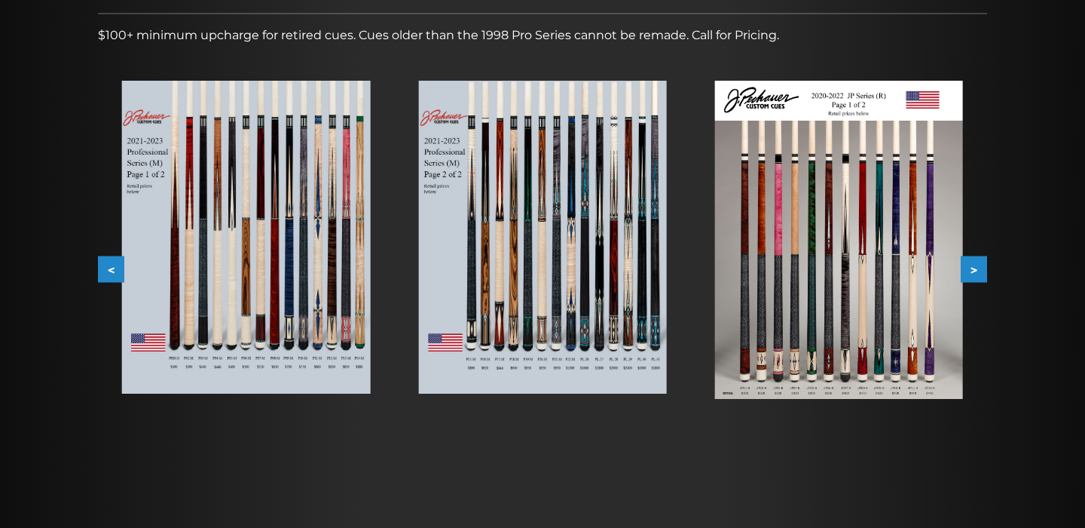
click at [748, 286] on img at bounding box center [839, 240] width 248 height 318
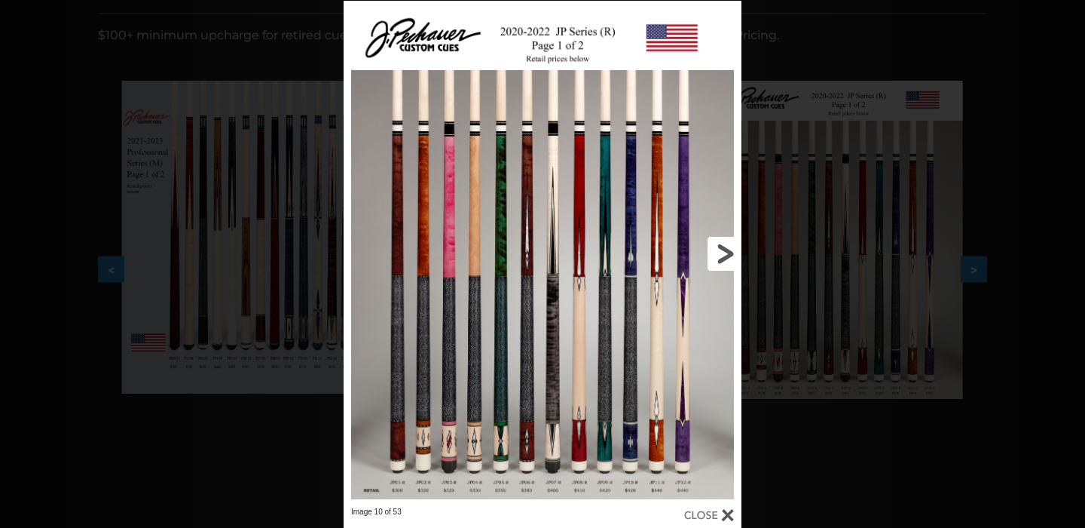
click at [716, 252] on link at bounding box center [651, 254] width 179 height 506
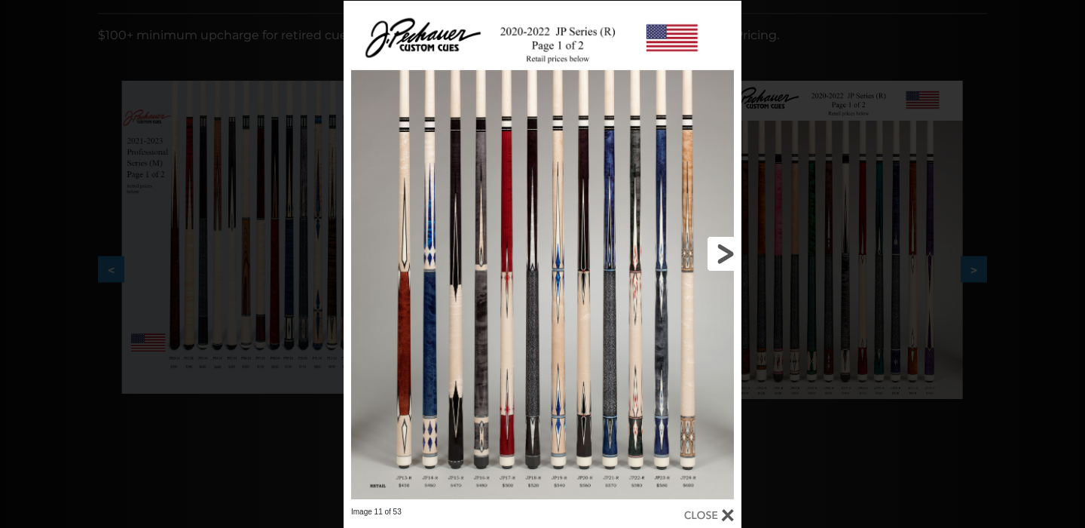
click at [717, 252] on link at bounding box center [651, 254] width 179 height 506
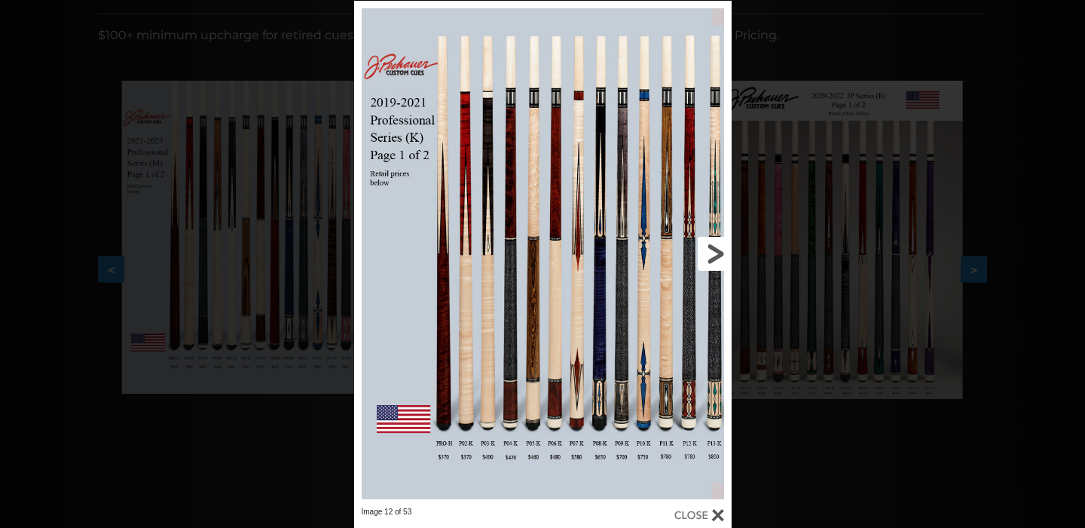
click at [717, 252] on link at bounding box center [646, 254] width 170 height 506
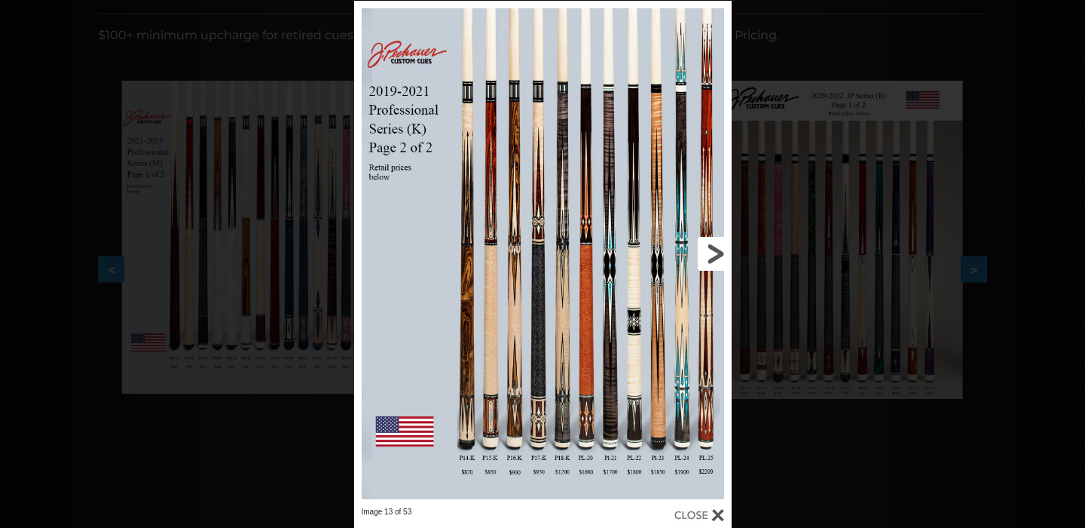
click at [717, 252] on link at bounding box center [646, 254] width 170 height 506
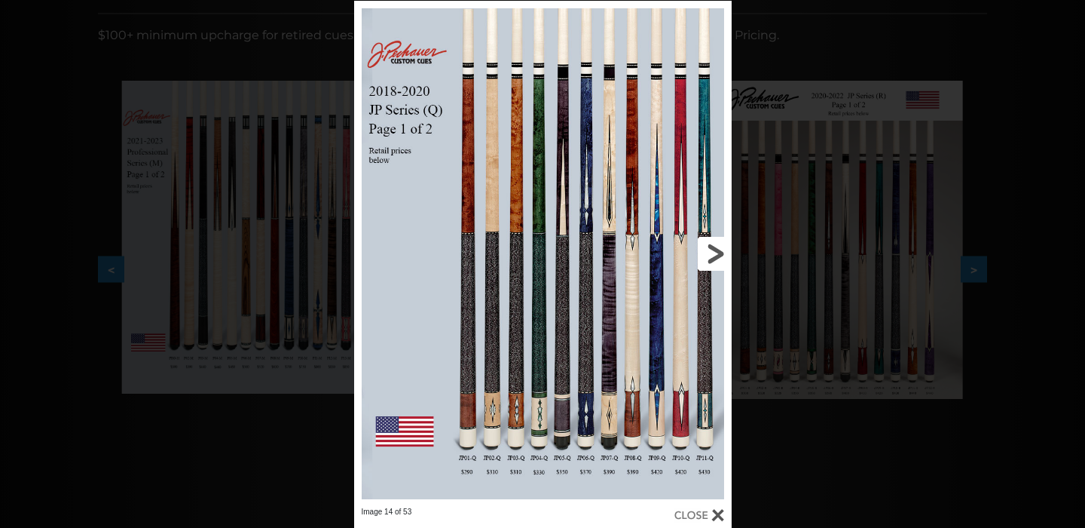
click at [717, 252] on link at bounding box center [646, 254] width 170 height 506
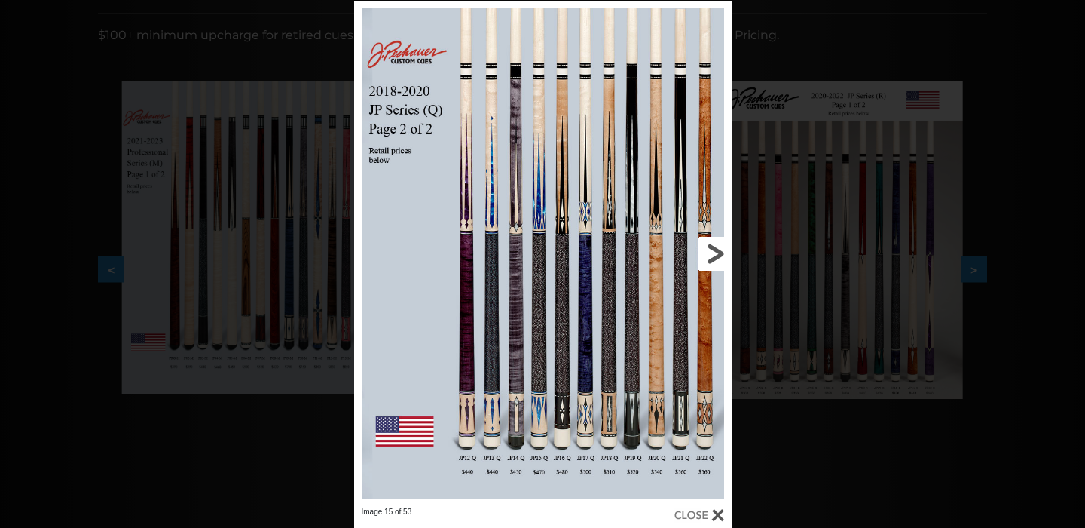
click at [717, 252] on link at bounding box center [646, 254] width 170 height 506
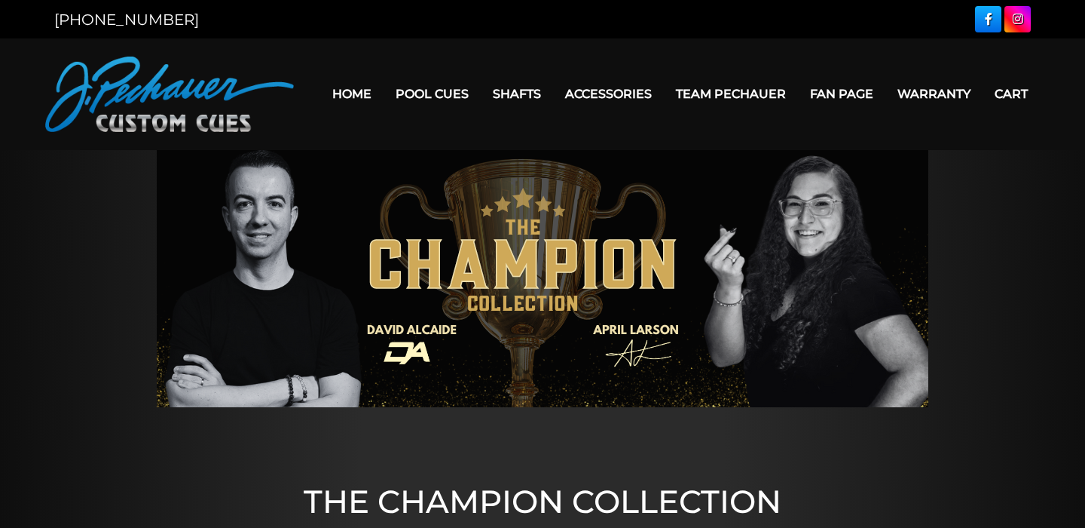
click at [742, 89] on link "Team Pechauer" at bounding box center [731, 94] width 134 height 38
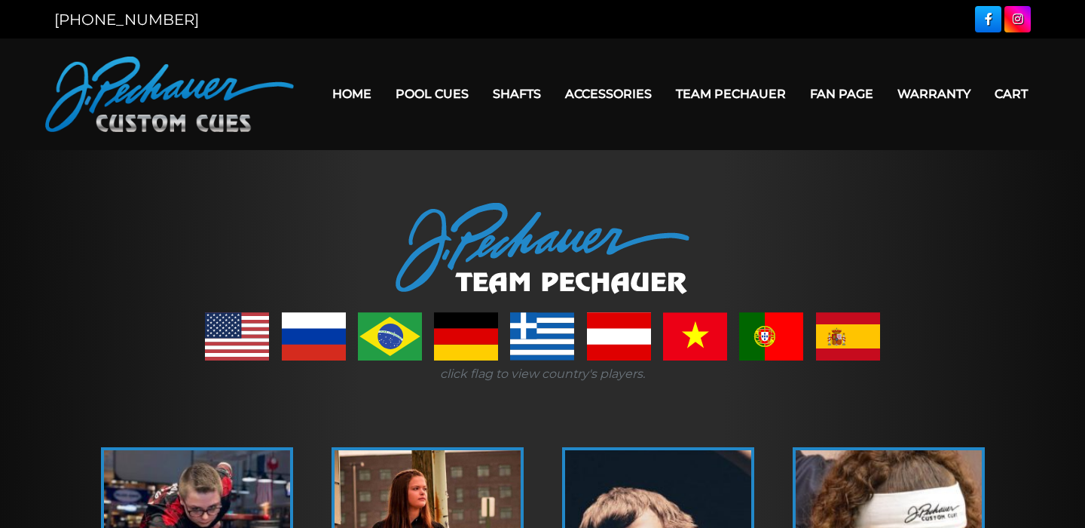
click at [341, 92] on link "Home" at bounding box center [351, 94] width 63 height 38
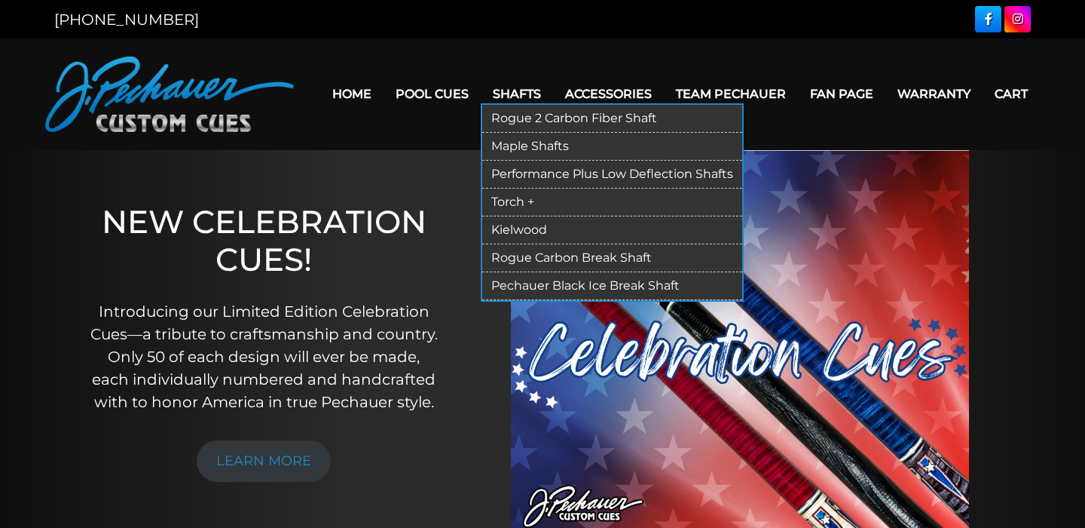
click at [522, 88] on link "Shafts" at bounding box center [517, 94] width 72 height 38
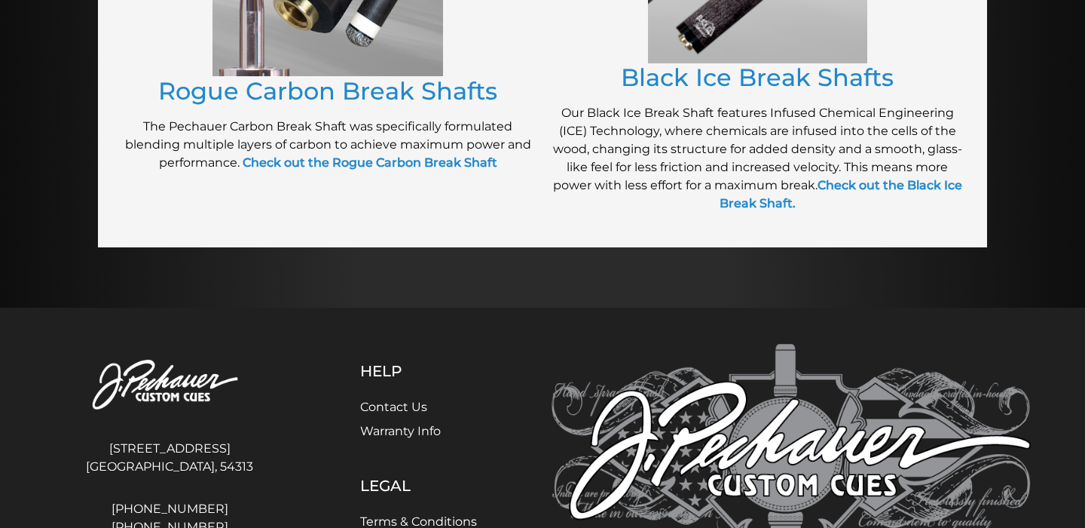
scroll to position [1467, 0]
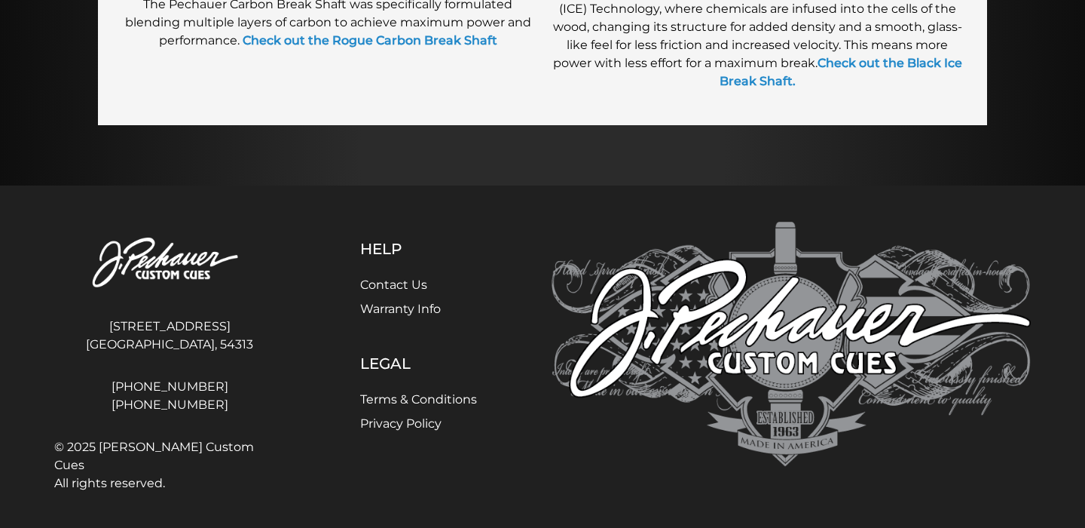
click at [388, 280] on link "Contact Us" at bounding box center [393, 284] width 67 height 14
